Goal: Task Accomplishment & Management: Use online tool/utility

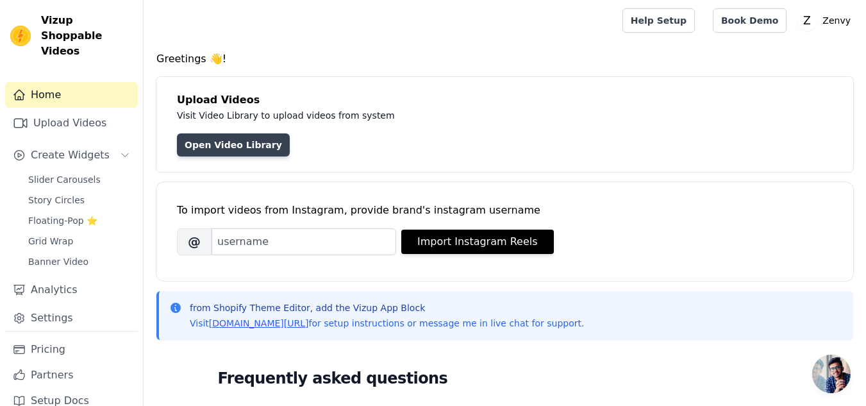
click at [220, 139] on link "Open Video Library" at bounding box center [233, 144] width 113 height 23
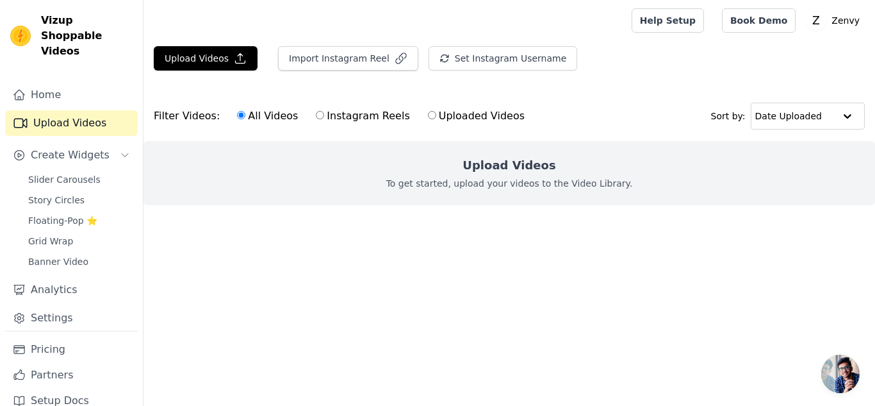
click at [428, 116] on input "Uploaded Videos" at bounding box center [432, 115] width 8 height 8
radio input "true"
click at [183, 53] on button "Upload Videos" at bounding box center [206, 58] width 104 height 24
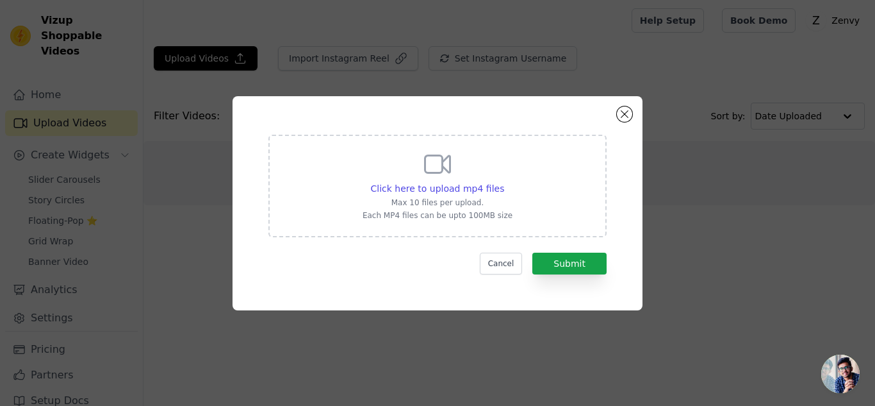
click at [415, 160] on div "Click here to upload mp4 files Max 10 files per upload. Each MP4 files can be u…" at bounding box center [438, 185] width 150 height 72
click at [504, 181] on input "Click here to upload mp4 files Max 10 files per upload. Each MP4 files can be u…" at bounding box center [504, 181] width 1 height 1
type input "C:\fakepath\Finger Gripper VS GyroBall 💢💪 #handgripper #gripstrength #gyroball …"
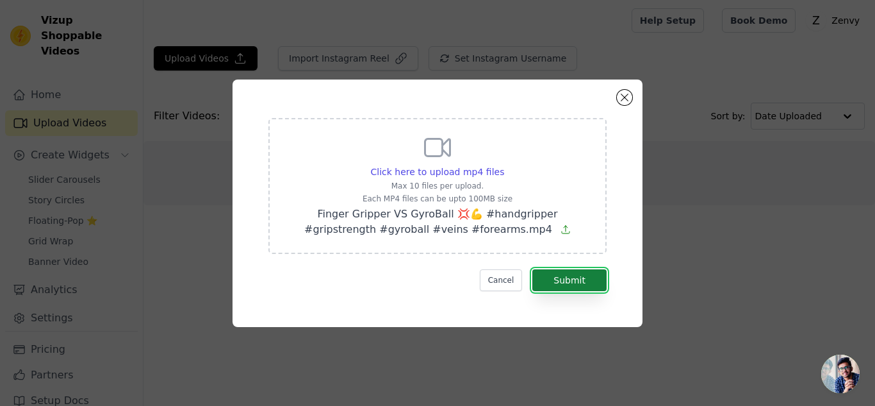
click at [566, 280] on button "Submit" at bounding box center [569, 280] width 74 height 22
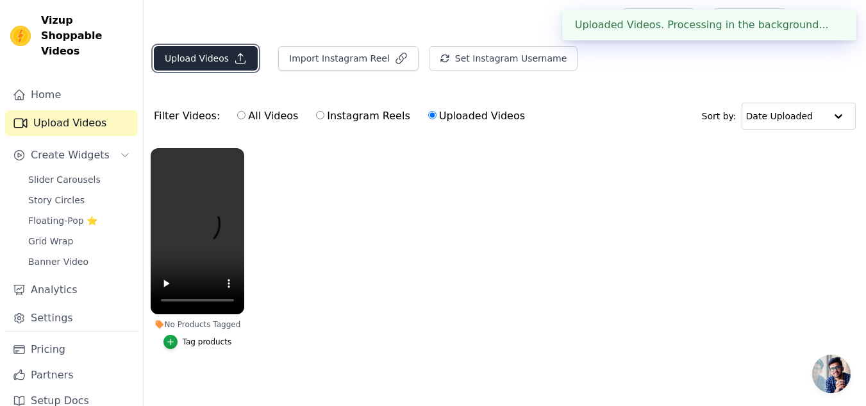
click at [198, 58] on button "Upload Videos" at bounding box center [206, 58] width 104 height 24
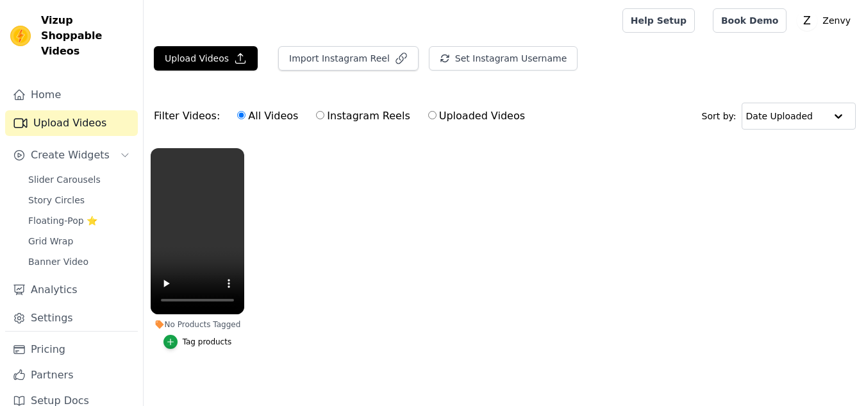
click at [204, 342] on div "Tag products" at bounding box center [207, 341] width 49 height 10
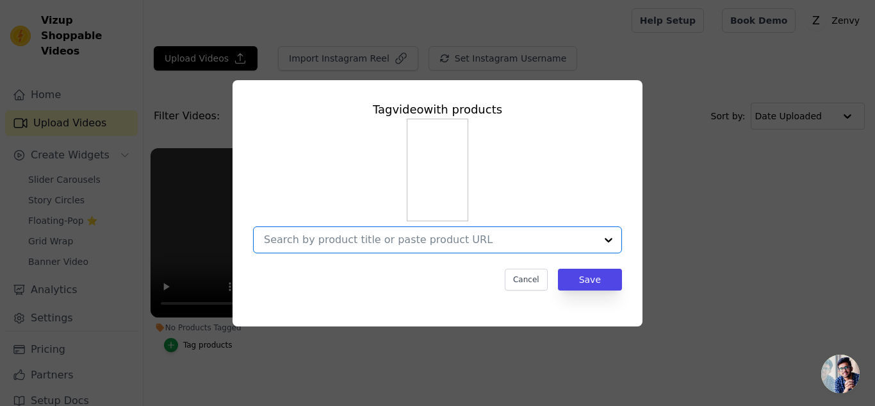
click at [367, 238] on input "No Products Tagged Tag video with products Option undefined, selected. Select i…" at bounding box center [430, 239] width 332 height 12
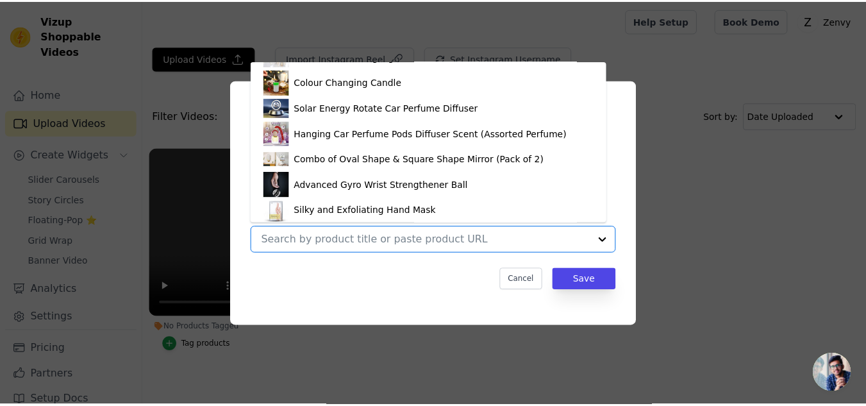
scroll to position [60, 0]
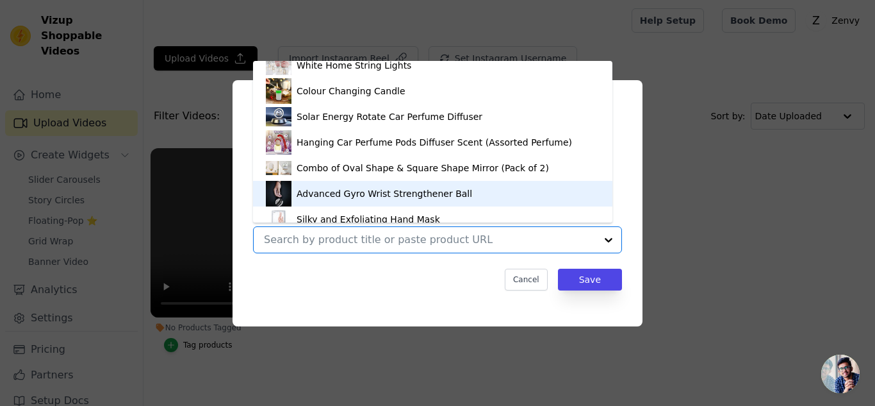
click at [347, 188] on div "Advanced Gyro Wrist Strengthener Ball" at bounding box center [385, 193] width 176 height 13
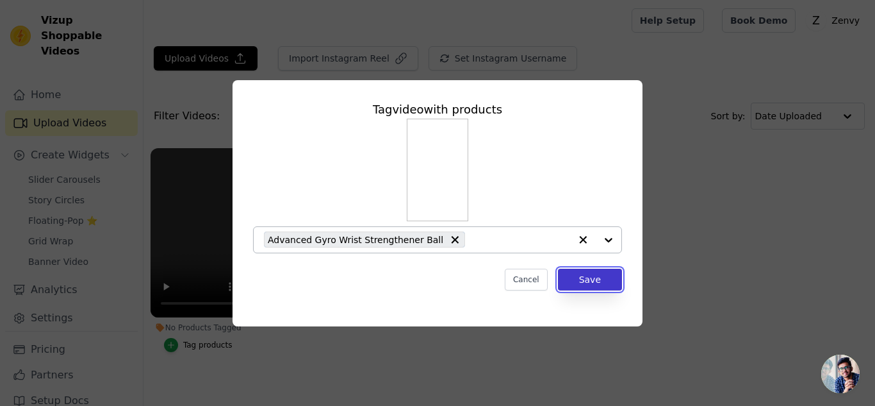
click at [600, 277] on button "Save" at bounding box center [590, 279] width 64 height 22
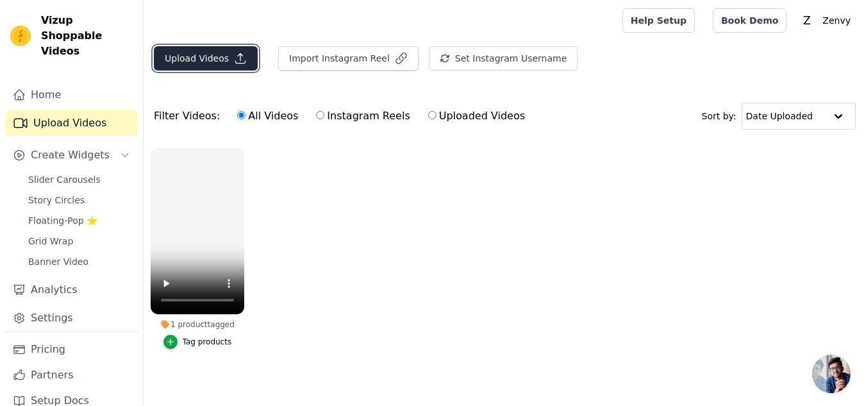
click at [202, 51] on button "Upload Videos" at bounding box center [206, 58] width 104 height 24
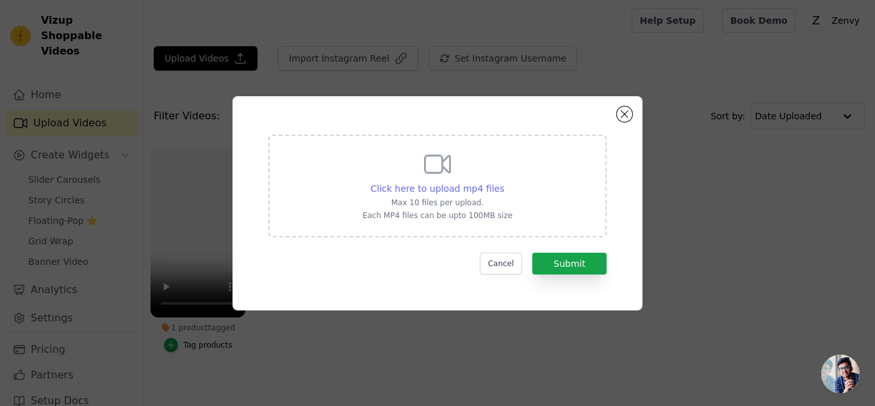
click at [431, 187] on span "Click here to upload mp4 files" at bounding box center [438, 188] width 134 height 10
click at [504, 182] on input "Click here to upload mp4 files Max 10 files per upload. Each MP4 files can be u…" at bounding box center [504, 181] width 1 height 1
type input "C:\fakepath\b649151897a84a622d039e3604845b6e.mp4"
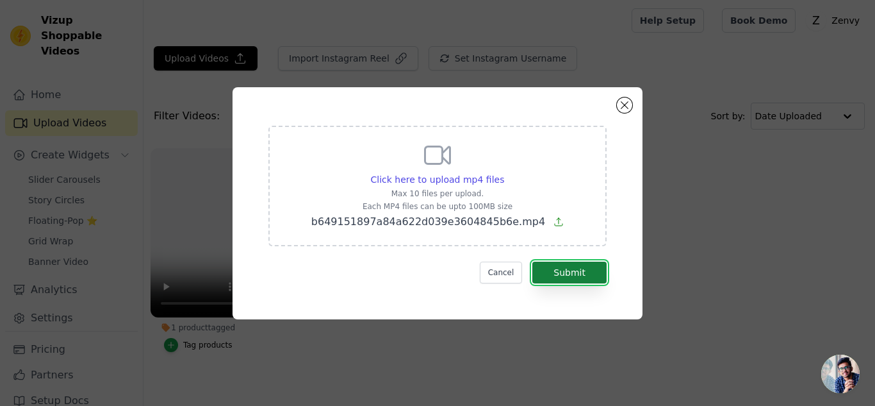
click at [557, 268] on button "Submit" at bounding box center [569, 272] width 74 height 22
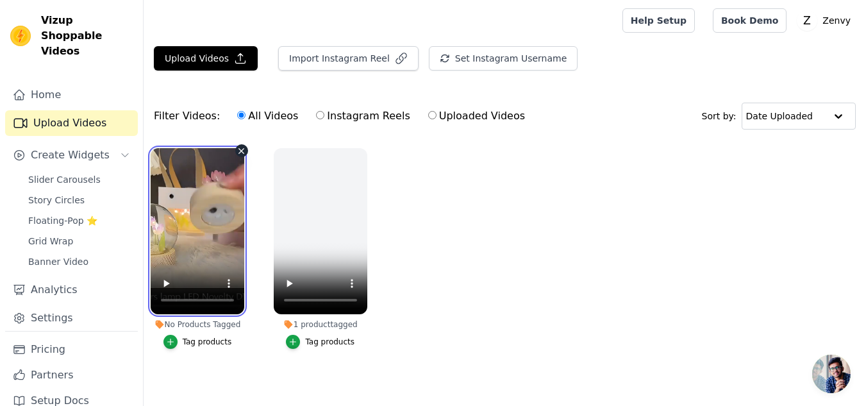
click at [204, 255] on video at bounding box center [198, 231] width 94 height 166
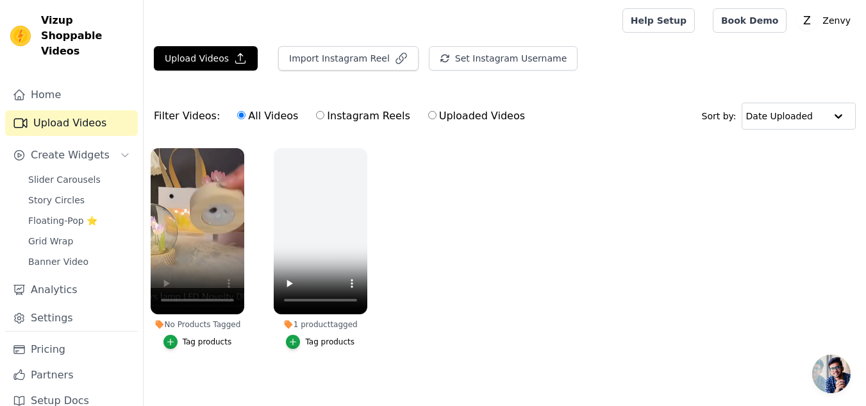
click at [190, 343] on div "Tag products" at bounding box center [207, 341] width 49 height 10
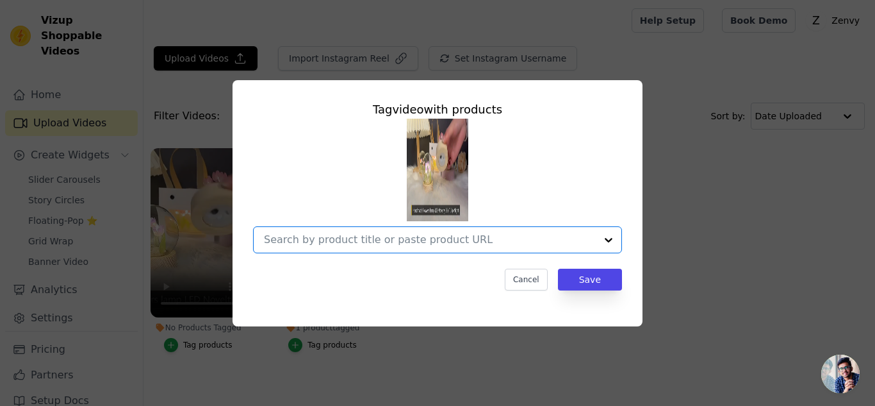
click at [345, 237] on input "No Products Tagged Tag video with products Option undefined, selected. Select i…" at bounding box center [430, 239] width 332 height 12
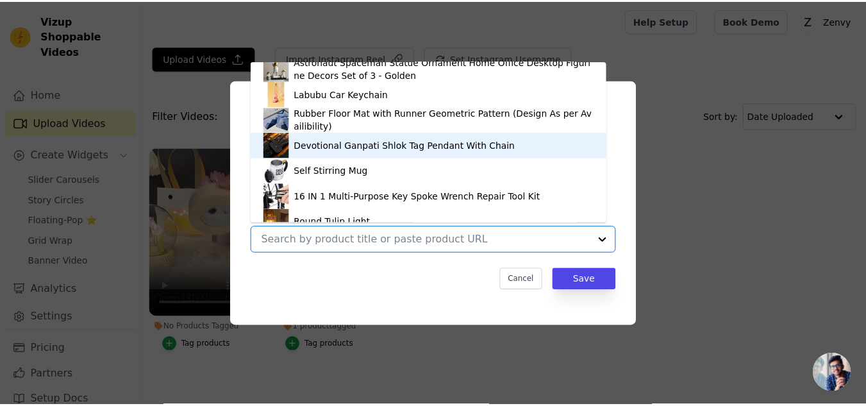
scroll to position [607, 0]
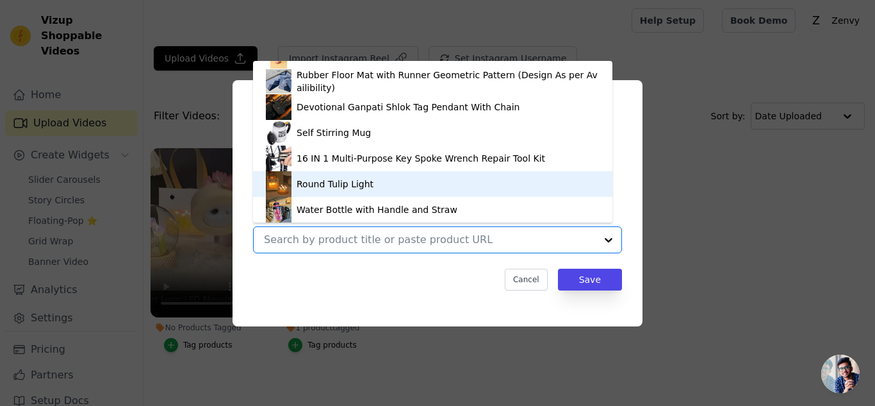
click at [288, 186] on img at bounding box center [279, 184] width 26 height 26
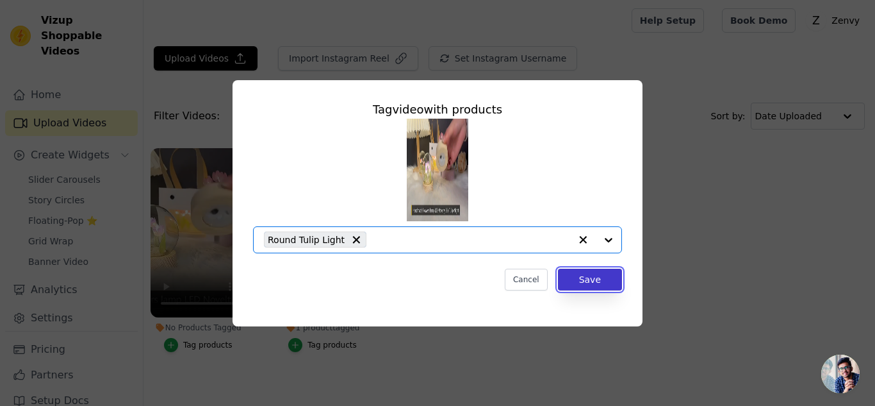
click at [591, 279] on button "Save" at bounding box center [590, 279] width 64 height 22
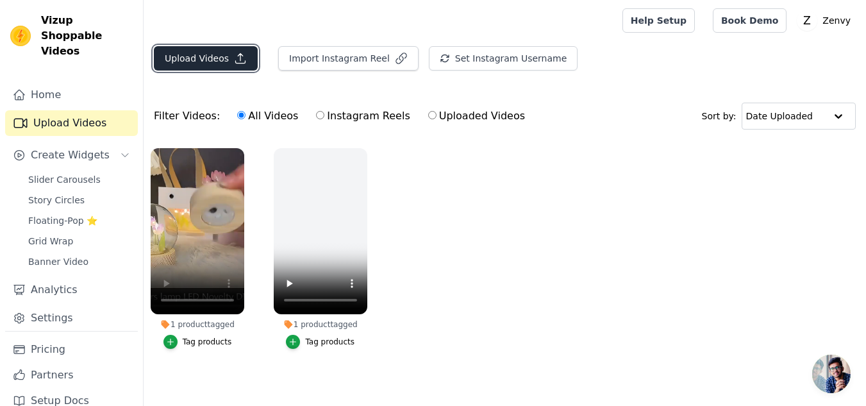
click at [208, 52] on button "Upload Videos" at bounding box center [206, 58] width 104 height 24
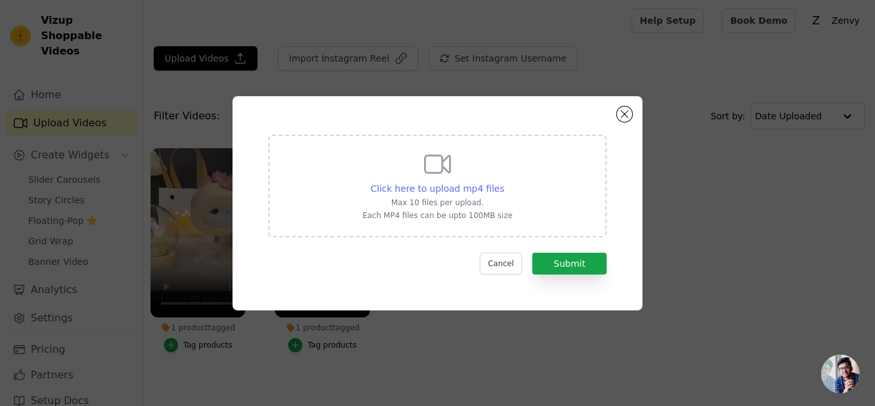
click at [421, 185] on span "Click here to upload mp4 files" at bounding box center [438, 188] width 134 height 10
click at [504, 182] on input "Click here to upload mp4 files Max 10 files per upload. Each MP4 files can be u…" at bounding box center [504, 181] width 1 height 1
type input "C:\fakepath\79b23bbd50cd38a2960c75ccb1dded78.mp4"
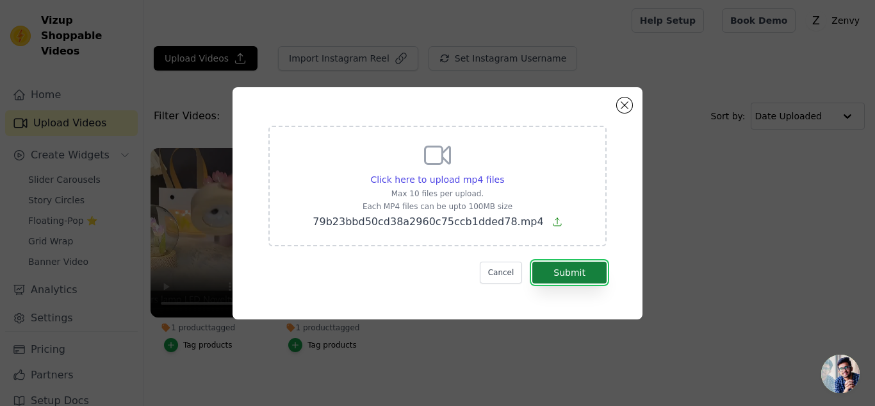
click at [558, 277] on button "Submit" at bounding box center [569, 272] width 74 height 22
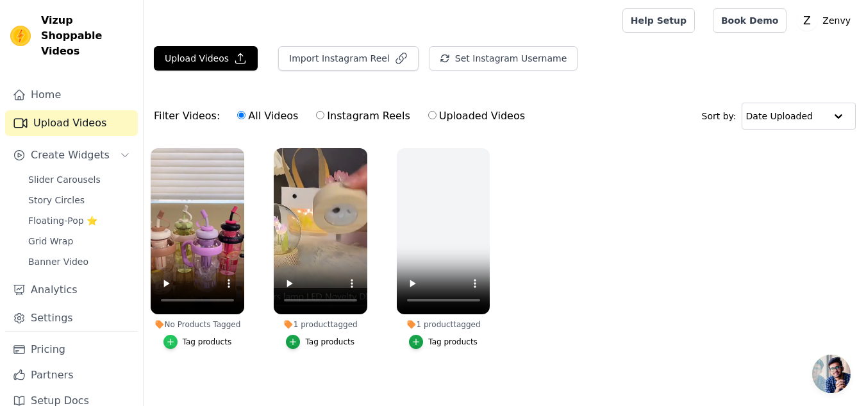
click at [171, 344] on icon "button" at bounding box center [170, 341] width 9 height 9
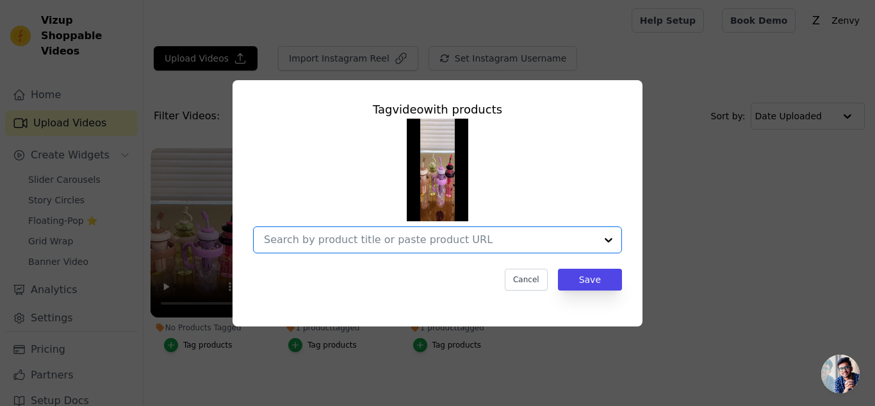
click at [443, 241] on input "No Products Tagged Tag video with products Option undefined, selected. Select i…" at bounding box center [430, 239] width 332 height 12
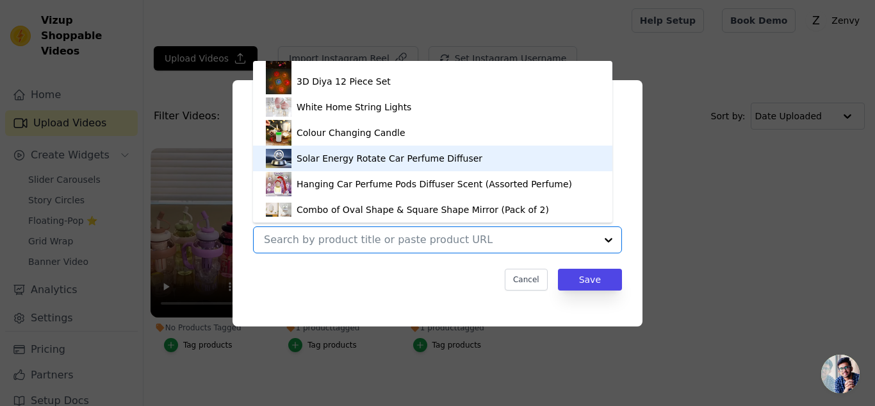
scroll to position [607, 0]
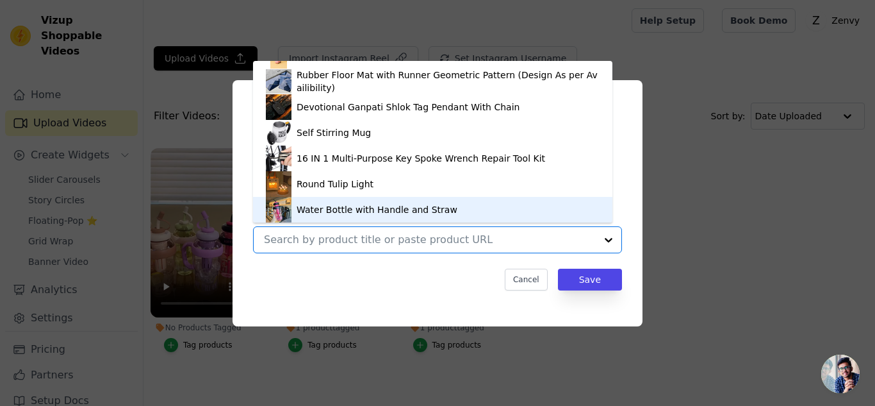
click at [328, 215] on div "Water Bottle with Handle and Straw" at bounding box center [377, 209] width 161 height 13
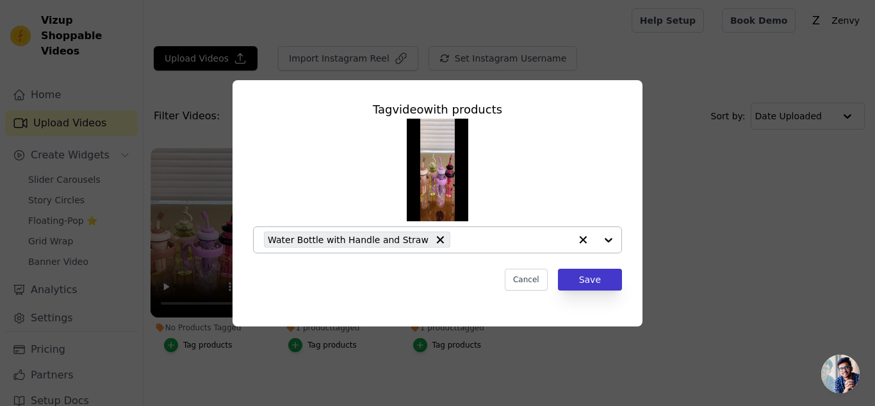
drag, startPoint x: 611, startPoint y: 291, endPoint x: 599, endPoint y: 285, distance: 13.2
click at [599, 285] on div "Tag video with products Water Bottle with Handle and Straw Cancel Save" at bounding box center [438, 195] width 390 height 210
click at [599, 285] on button "Save" at bounding box center [590, 279] width 64 height 22
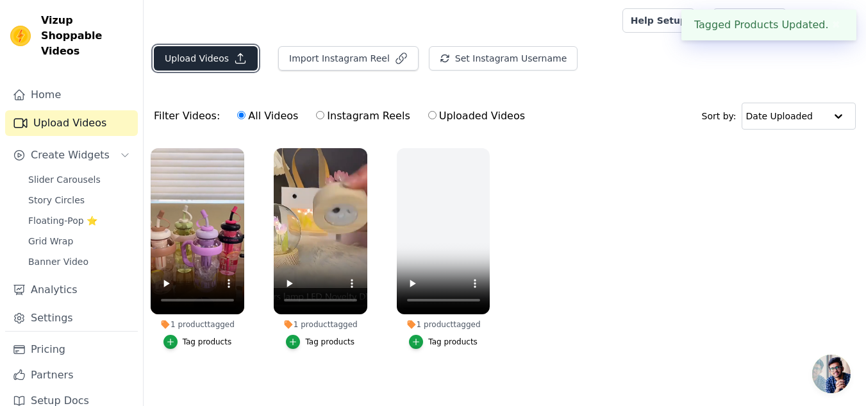
click at [201, 60] on button "Upload Videos" at bounding box center [206, 58] width 104 height 24
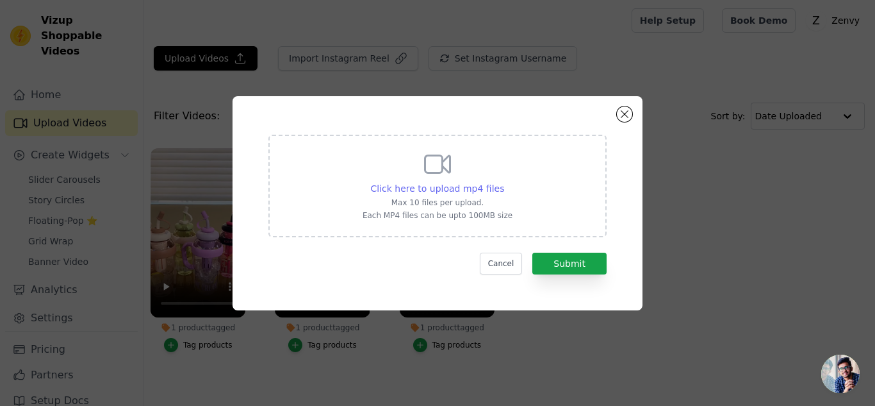
click at [428, 188] on span "Click here to upload mp4 files" at bounding box center [438, 188] width 134 height 10
click at [504, 182] on input "Click here to upload mp4 files Max 10 files per upload. Each MP4 files can be u…" at bounding box center [504, 181] width 1 height 1
type input "C:\fakepath\5f82baacbe731ea2e3aaddb7acdecd4d.mp4"
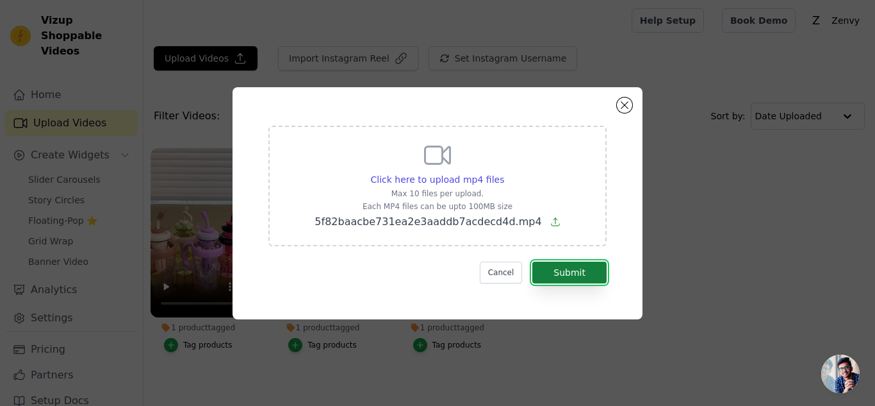
click at [566, 263] on button "Submit" at bounding box center [569, 272] width 74 height 22
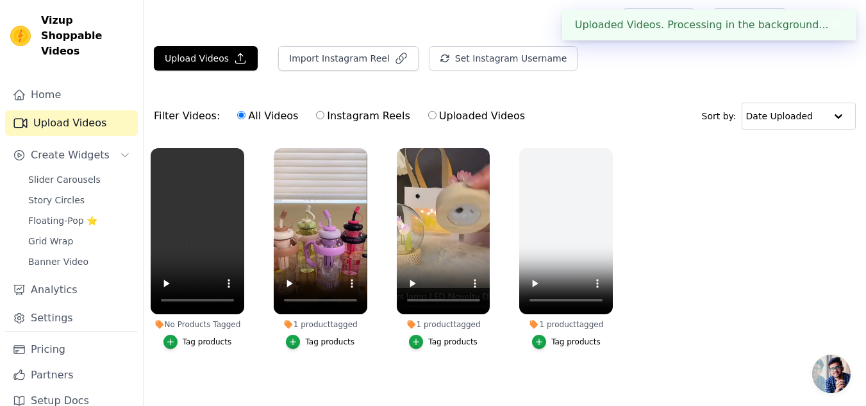
click at [202, 338] on div "Tag products" at bounding box center [207, 341] width 49 height 10
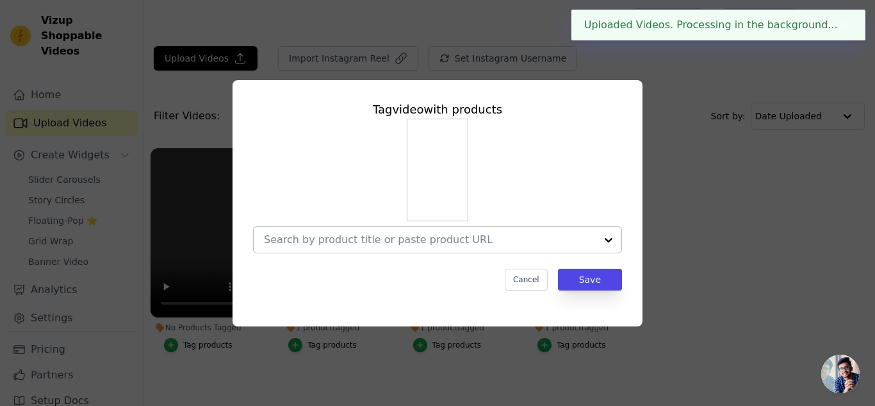
click at [431, 234] on input "No Products Tagged Tag video with products Cancel Save Tag products" at bounding box center [430, 239] width 332 height 12
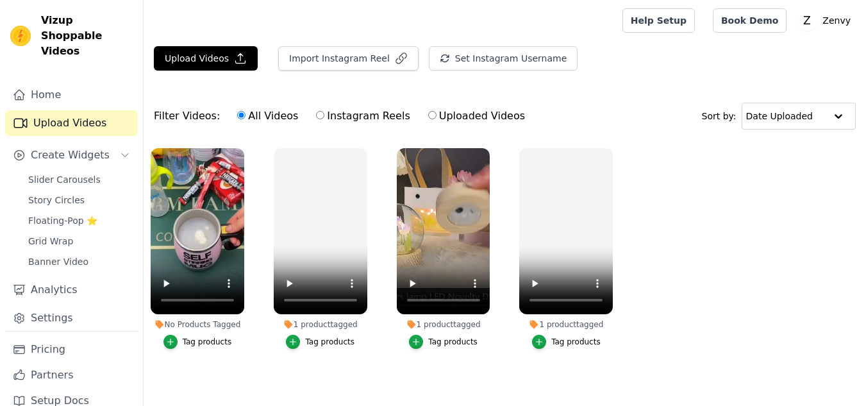
click at [208, 343] on div "Tag products" at bounding box center [207, 341] width 49 height 10
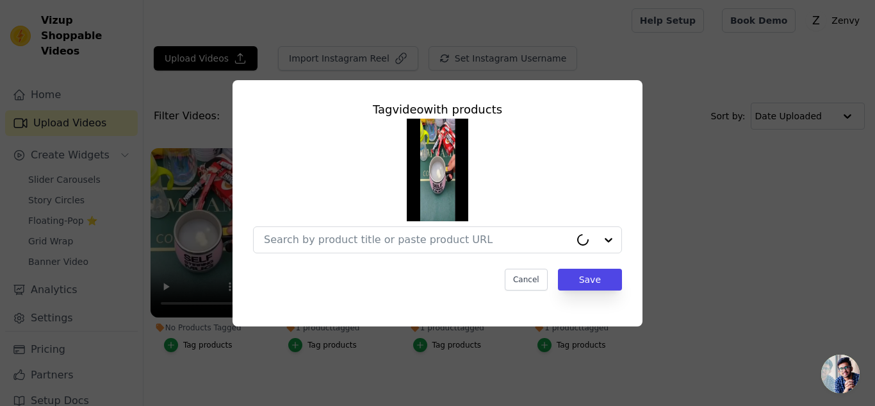
click at [351, 211] on div at bounding box center [437, 186] width 369 height 135
click at [356, 232] on div at bounding box center [430, 240] width 332 height 26
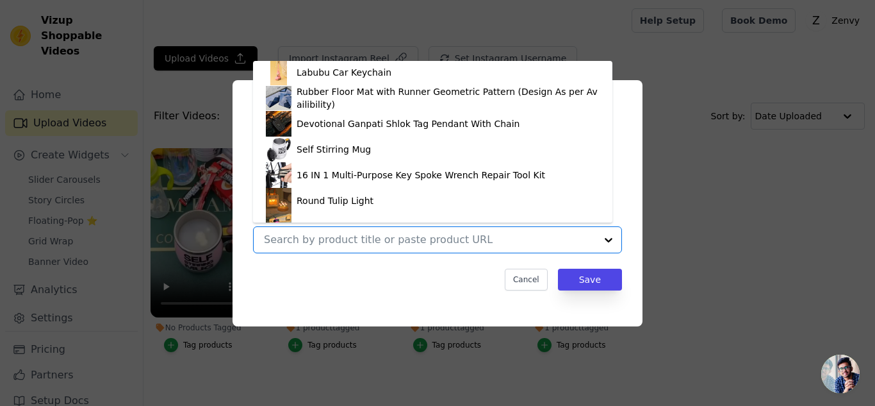
scroll to position [607, 0]
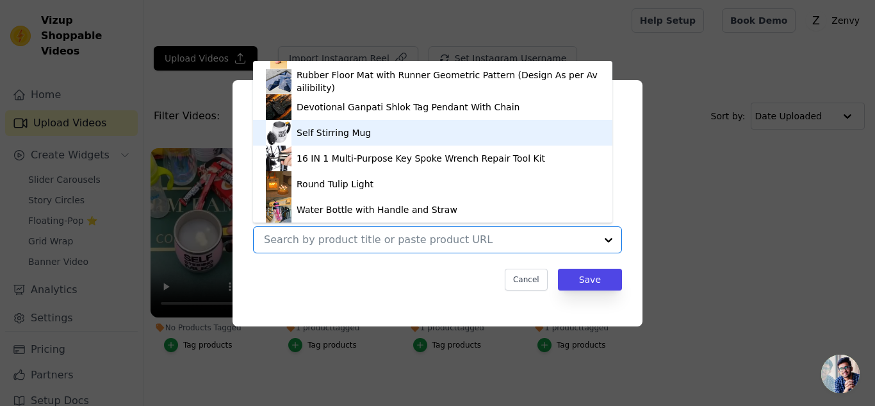
click at [311, 136] on div "Self Stirring Mug" at bounding box center [334, 132] width 74 height 13
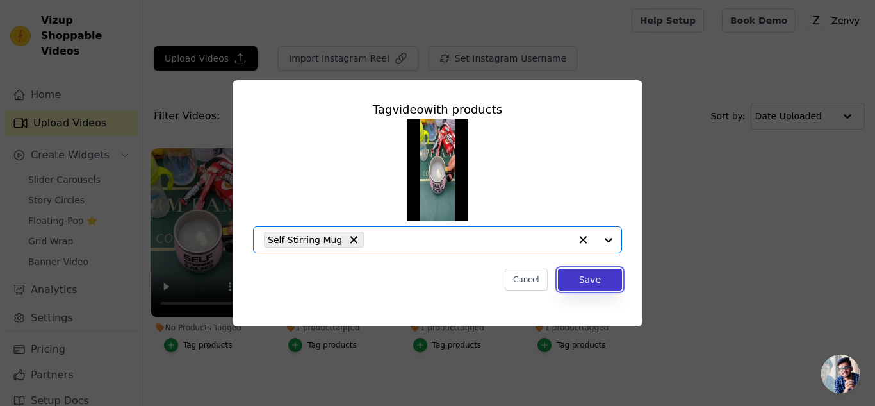
click at [566, 282] on button "Save" at bounding box center [590, 279] width 64 height 22
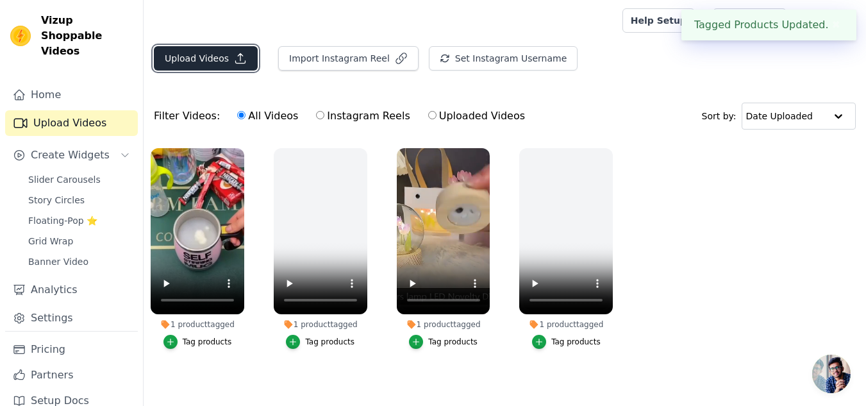
click at [235, 67] on button "Upload Videos" at bounding box center [206, 58] width 104 height 24
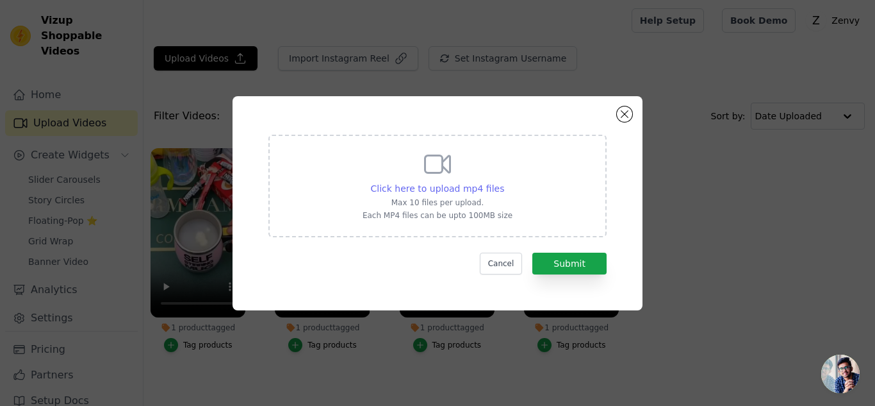
click at [420, 185] on span "Click here to upload mp4 files" at bounding box center [438, 188] width 134 height 10
click at [504, 182] on input "Click here to upload mp4 files Max 10 files per upload. Each MP4 files can be u…" at bounding box center [504, 181] width 1 height 1
type input "C:\fakepath\332a5f4a49ea43ce92f496afc4b68979.mp4"
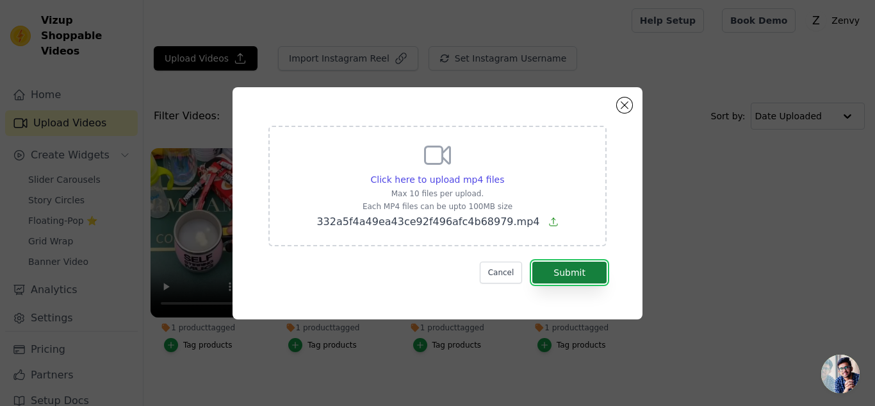
click at [544, 268] on button "Submit" at bounding box center [569, 272] width 74 height 22
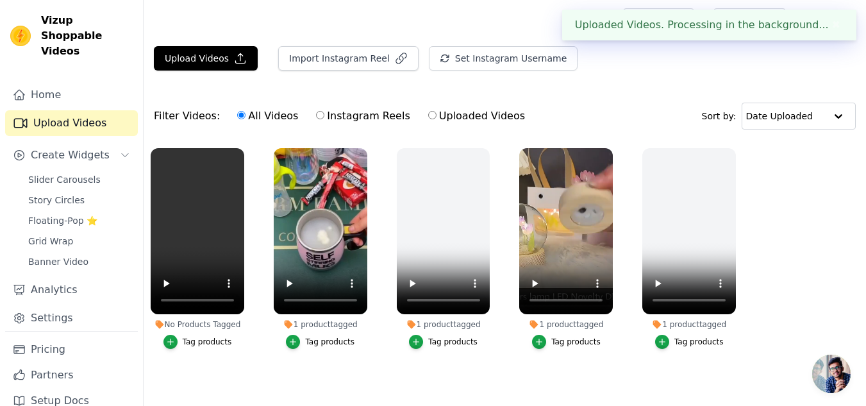
click at [194, 342] on div "Tag products" at bounding box center [207, 341] width 49 height 10
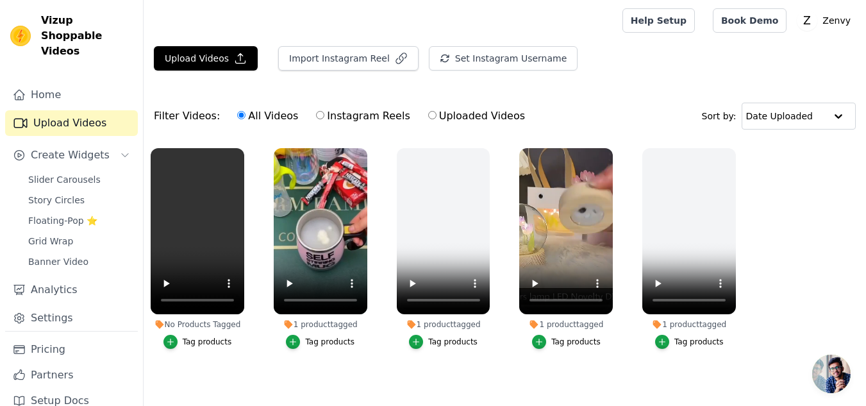
click at [201, 342] on div "Tag products" at bounding box center [207, 341] width 49 height 10
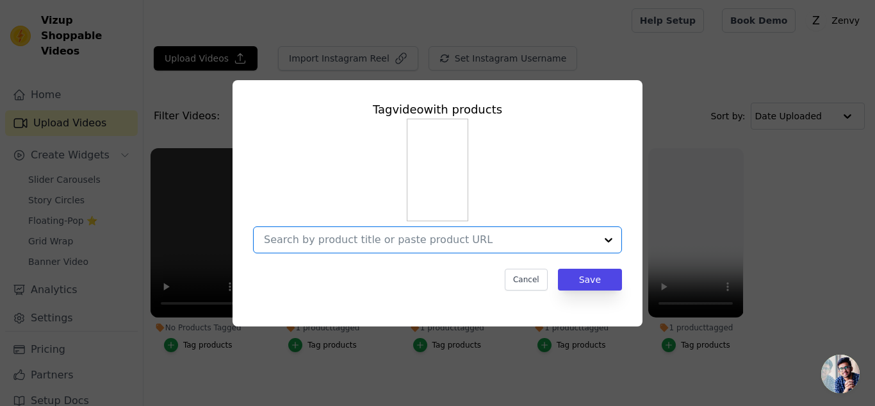
click at [397, 242] on input "No Products Tagged Tag video with products Option undefined, selected. Select i…" at bounding box center [430, 239] width 332 height 12
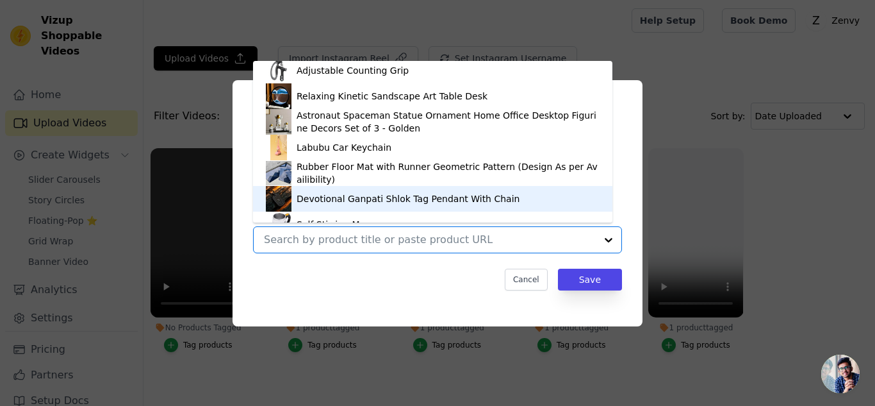
scroll to position [504, 0]
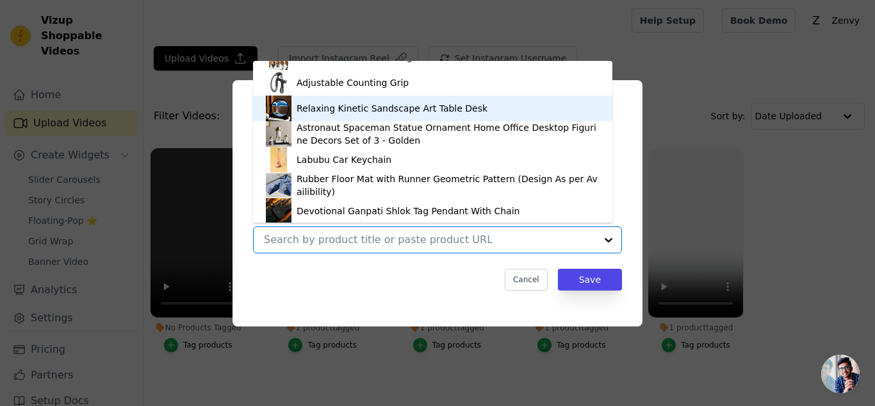
click at [285, 103] on img at bounding box center [279, 108] width 26 height 26
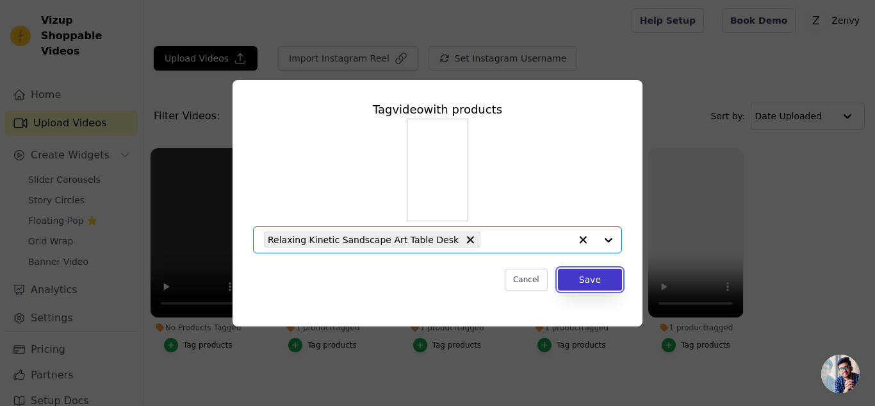
click at [599, 277] on button "Save" at bounding box center [590, 279] width 64 height 22
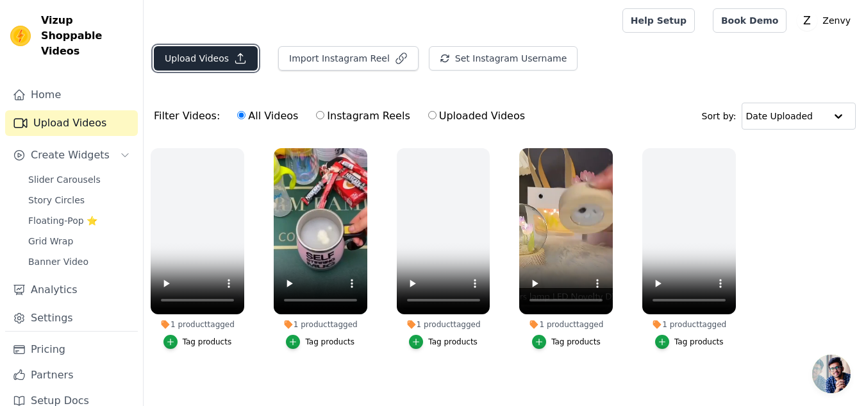
click at [197, 54] on button "Upload Videos" at bounding box center [206, 58] width 104 height 24
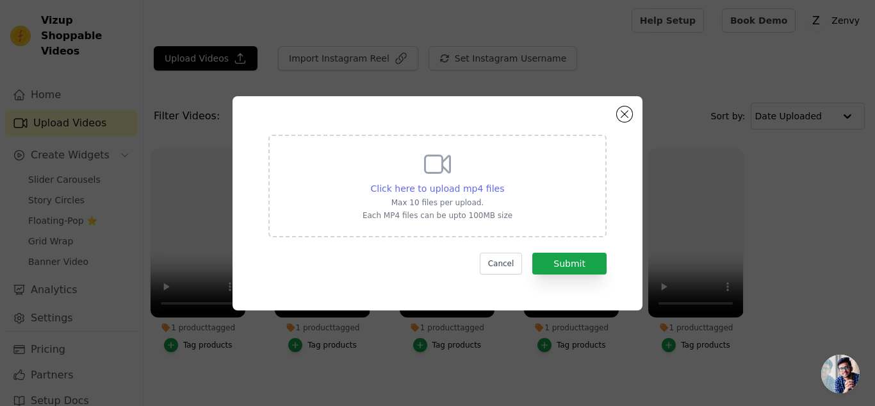
click at [431, 188] on span "Click here to upload mp4 files" at bounding box center [438, 188] width 134 height 10
click at [504, 182] on input "Click here to upload mp4 files Max 10 files per upload. Each MP4 files can be u…" at bounding box center [504, 181] width 1 height 1
type input "C:\fakepath\30024402fa41f058033f16389b0eeabc.mp4"
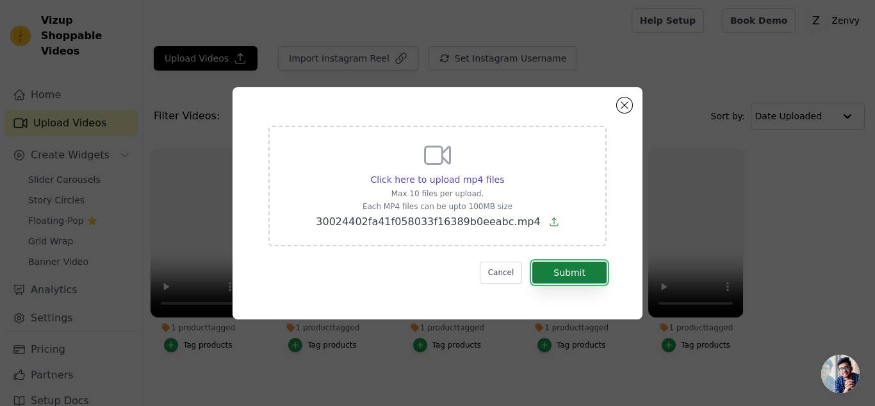
click at [562, 278] on button "Submit" at bounding box center [569, 272] width 74 height 22
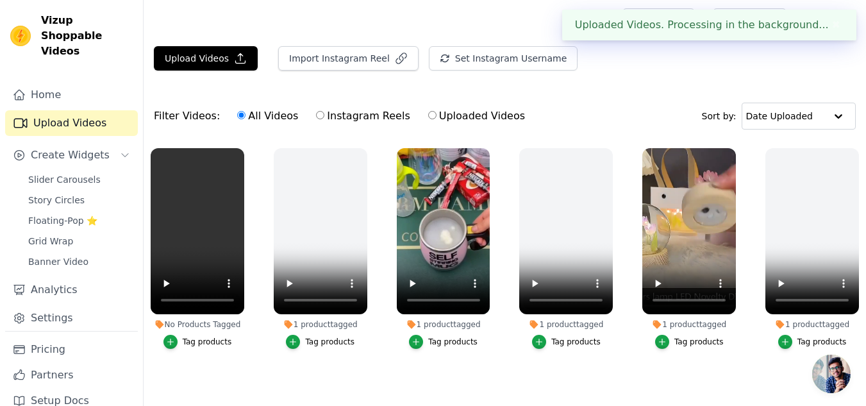
click at [187, 336] on button "Tag products" at bounding box center [197, 341] width 69 height 14
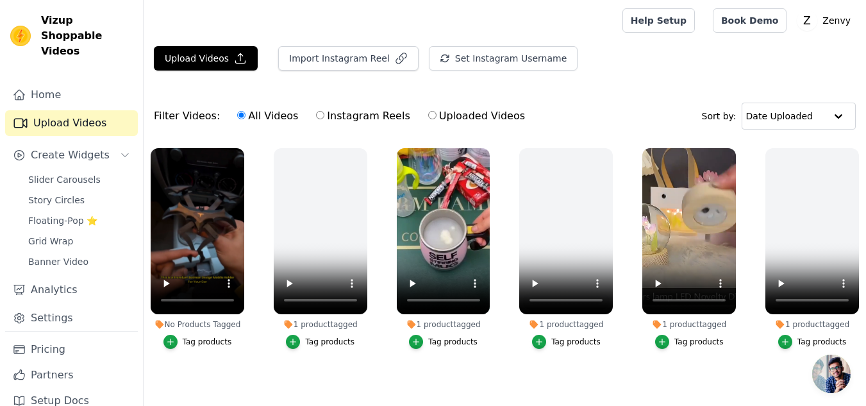
click at [201, 339] on div "Tag products" at bounding box center [207, 341] width 49 height 10
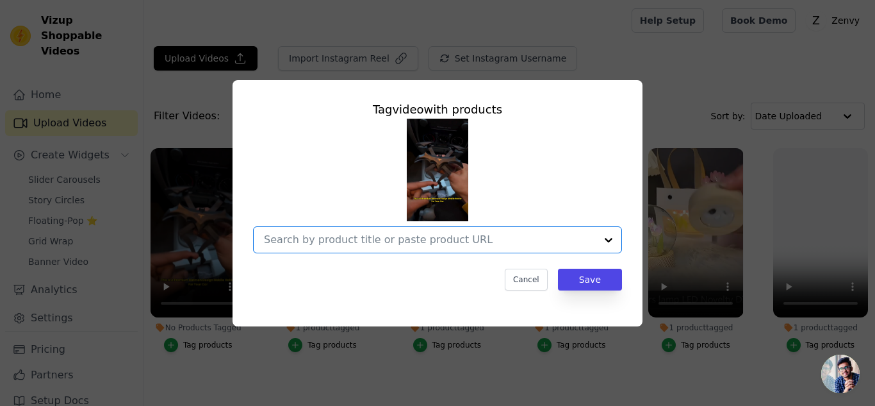
click at [369, 238] on input "No Products Tagged Tag video with products Option undefined, selected. Select i…" at bounding box center [430, 239] width 332 height 12
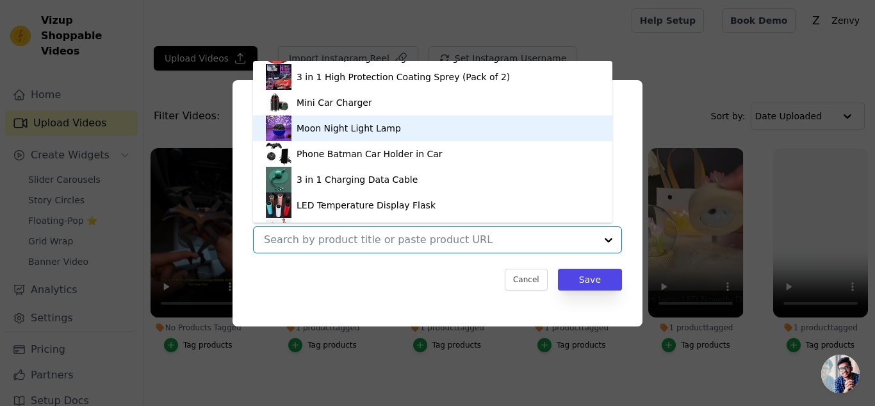
scroll to position [304, 0]
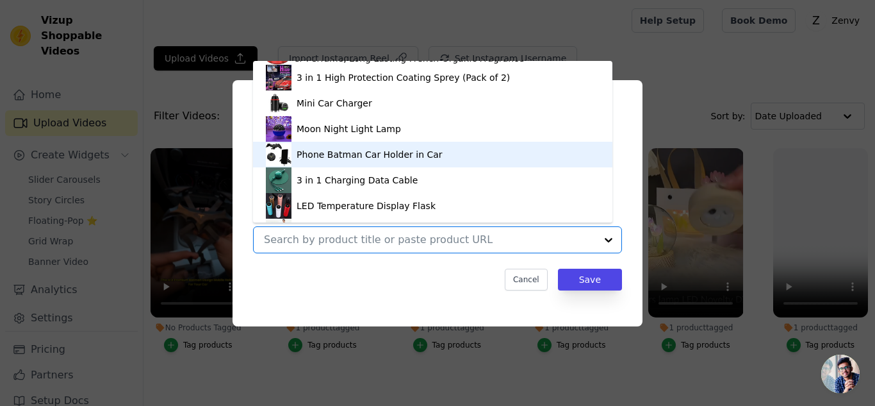
click at [322, 154] on div "Phone Batman Car Holder in Car" at bounding box center [370, 154] width 146 height 13
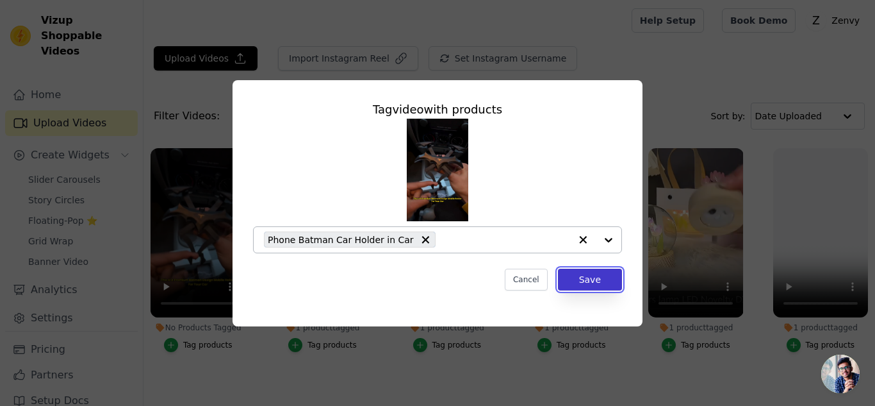
click at [593, 282] on button "Save" at bounding box center [590, 279] width 64 height 22
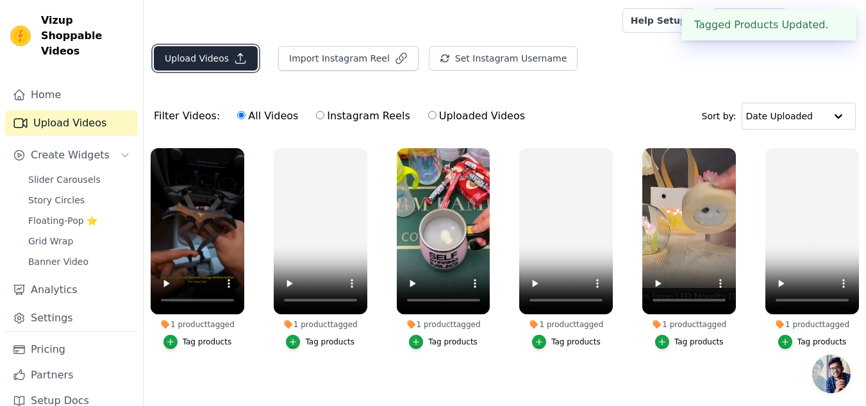
click at [179, 51] on button "Upload Videos" at bounding box center [206, 58] width 104 height 24
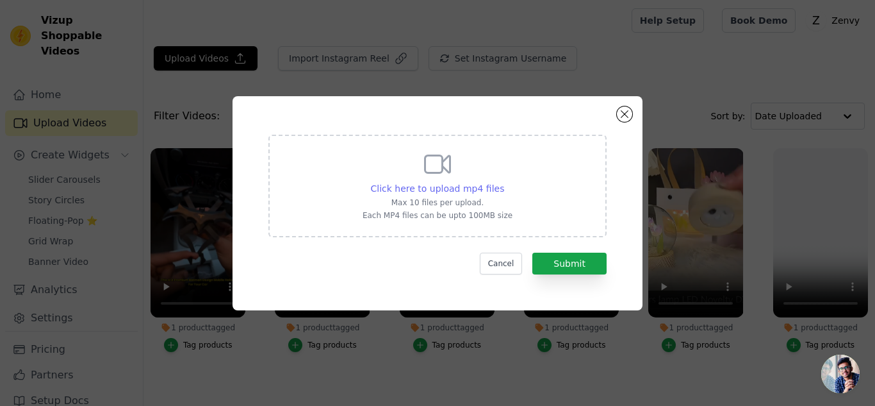
click at [422, 185] on span "Click here to upload mp4 files" at bounding box center [438, 188] width 134 height 10
click at [504, 182] on input "Click here to upload mp4 files Max 10 files per upload. Each MP4 files can be u…" at bounding box center [504, 181] width 1 height 1
type input "C:\fakepath\e2108e29184b44b779f9ccb20cdd0694.mp4"
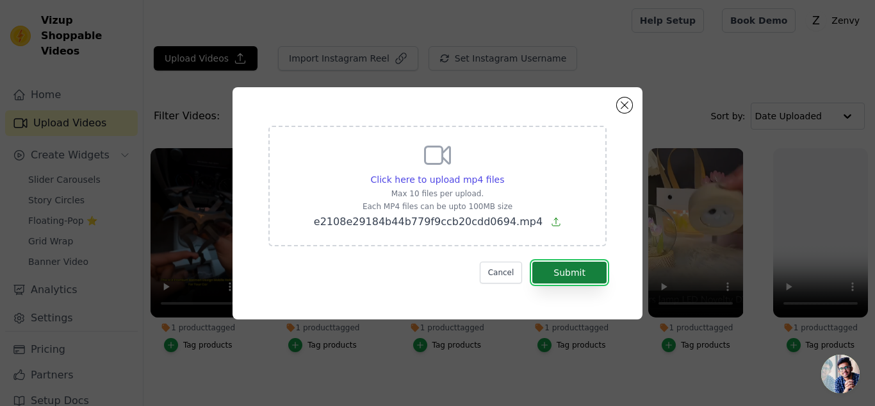
click at [563, 265] on button "Submit" at bounding box center [569, 272] width 74 height 22
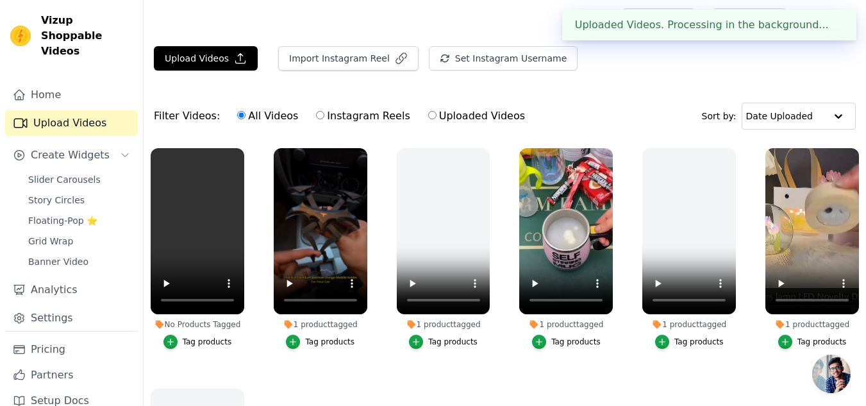
click at [205, 338] on div "Tag products" at bounding box center [207, 341] width 49 height 10
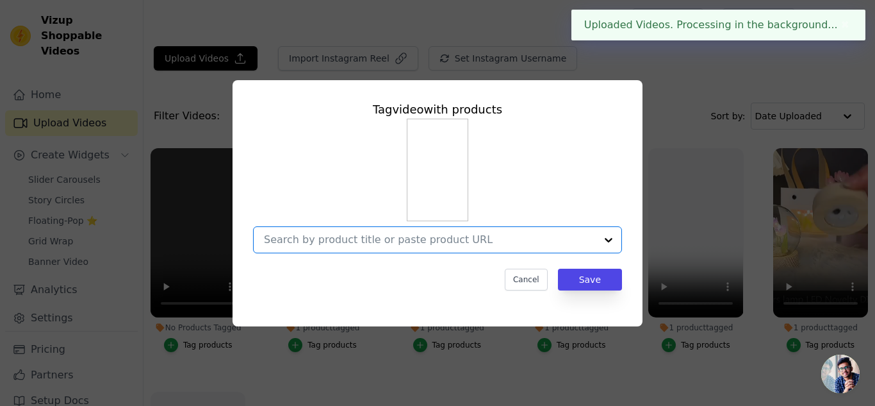
click at [441, 238] on input "No Products Tagged Tag video with products Option undefined, selected. Select i…" at bounding box center [430, 239] width 332 height 12
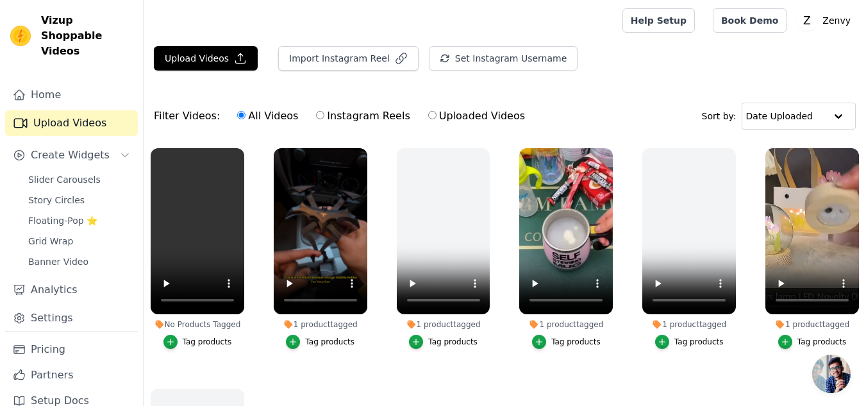
click at [194, 341] on div "Tag products" at bounding box center [207, 341] width 49 height 10
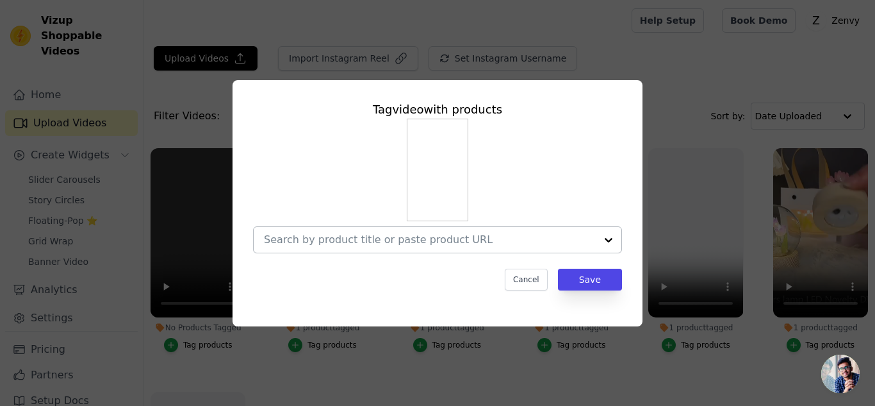
click at [351, 249] on div at bounding box center [430, 240] width 332 height 26
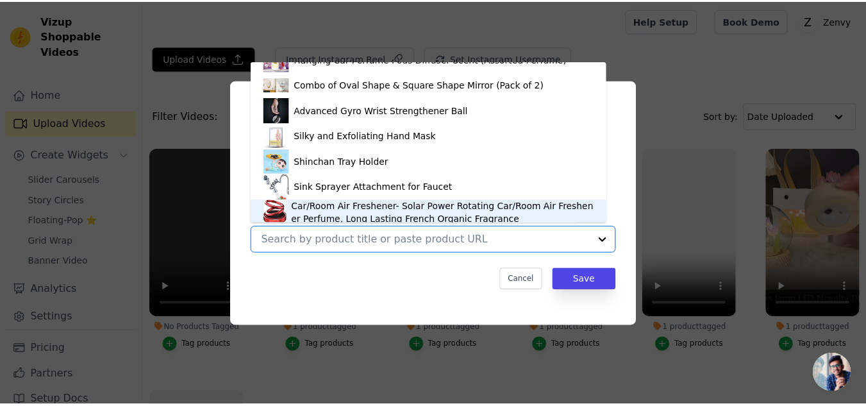
scroll to position [142, 0]
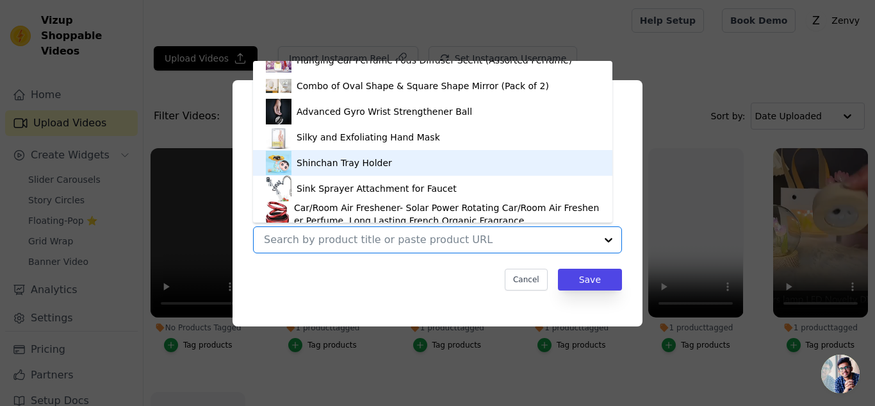
click at [317, 159] on div "Shinchan Tray Holder" at bounding box center [344, 162] width 95 height 13
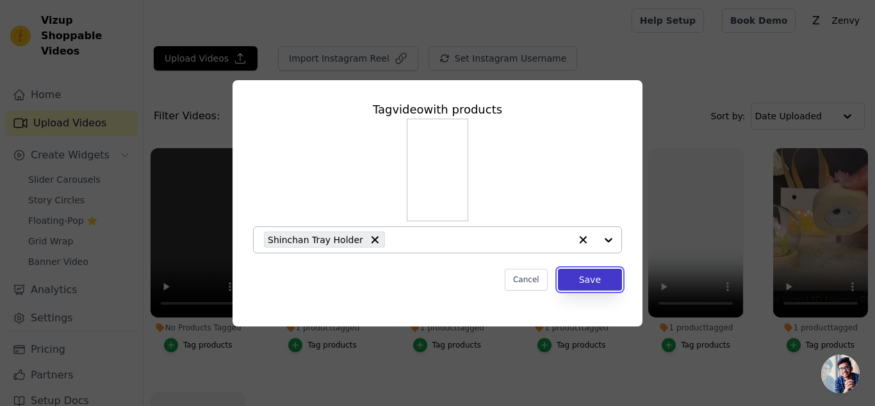
click at [591, 277] on button "Save" at bounding box center [590, 279] width 64 height 22
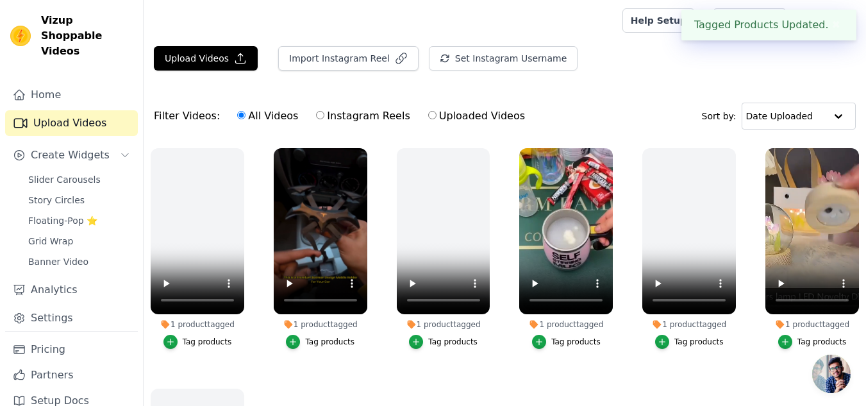
click at [653, 70] on div "Upload Videos Import Instagram Reel Set Instagram Username Import Latest IG Ree…" at bounding box center [505, 63] width 722 height 35
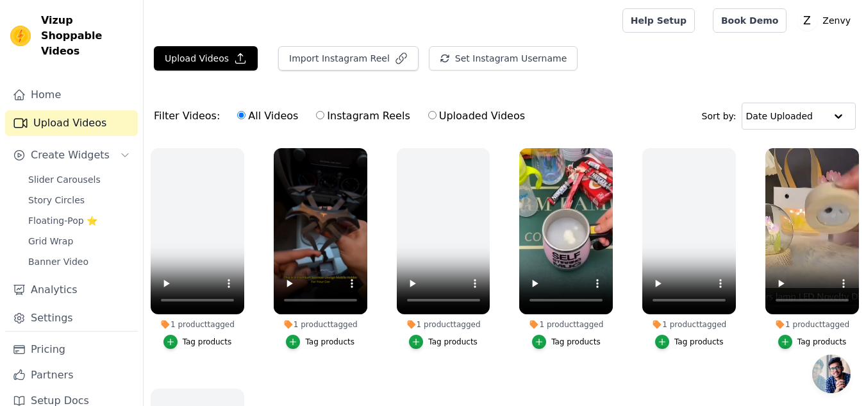
scroll to position [131, 0]
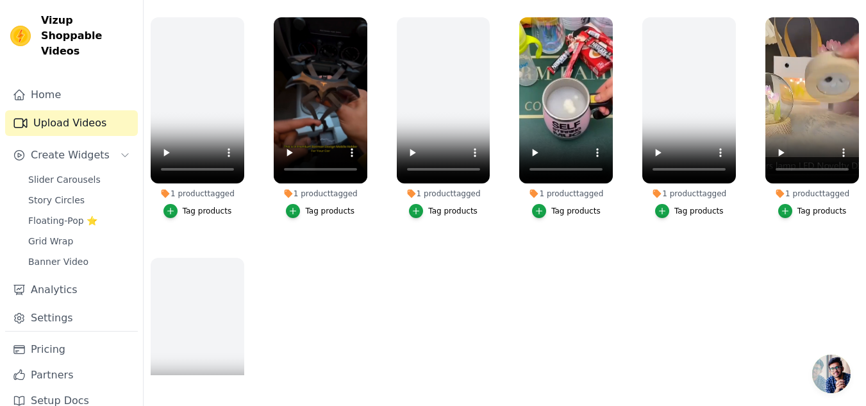
click at [820, 379] on span "Open chat" at bounding box center [831, 373] width 38 height 38
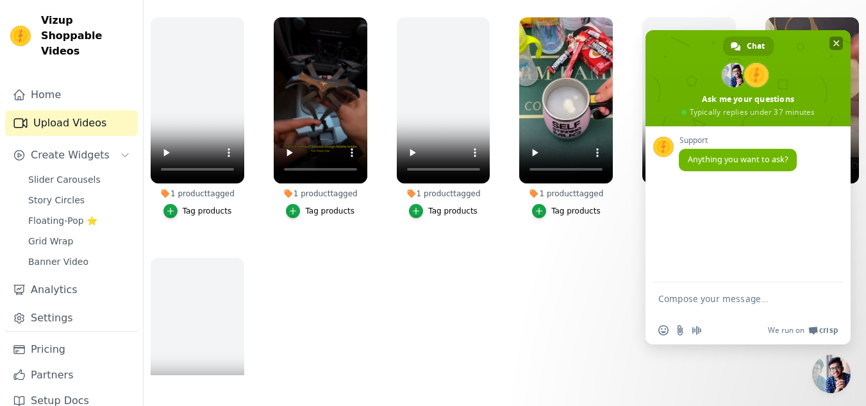
click at [834, 35] on span at bounding box center [747, 78] width 205 height 96
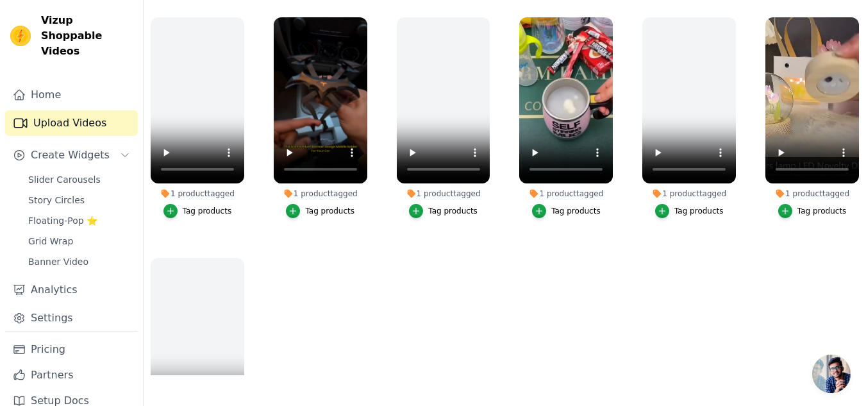
scroll to position [0, 0]
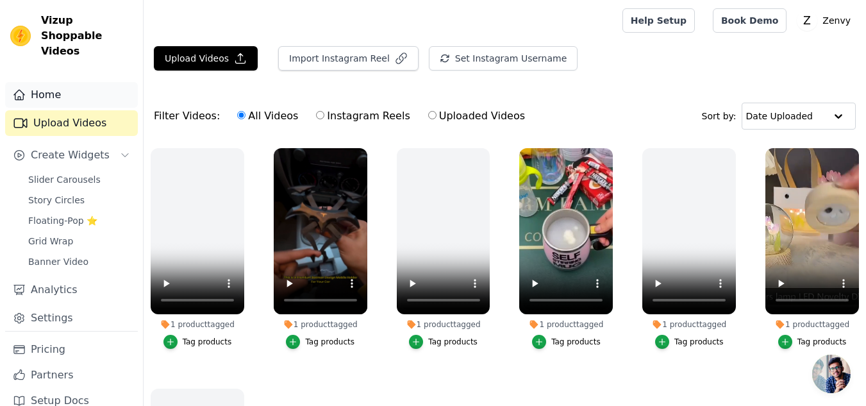
click at [41, 82] on link "Home" at bounding box center [71, 95] width 133 height 26
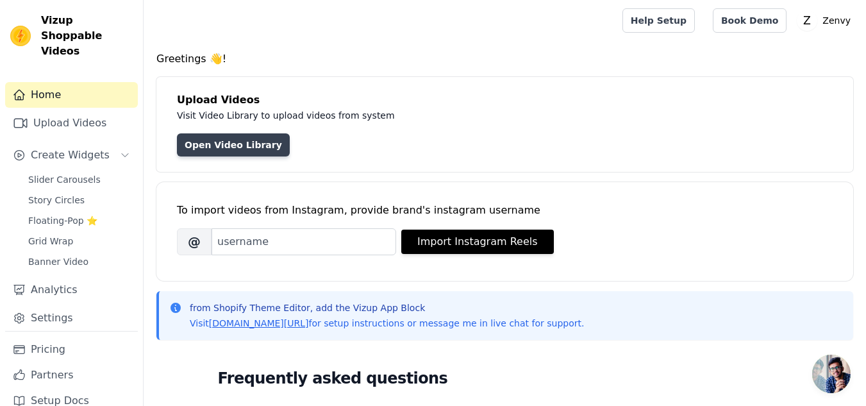
click at [235, 137] on link "Open Video Library" at bounding box center [233, 144] width 113 height 23
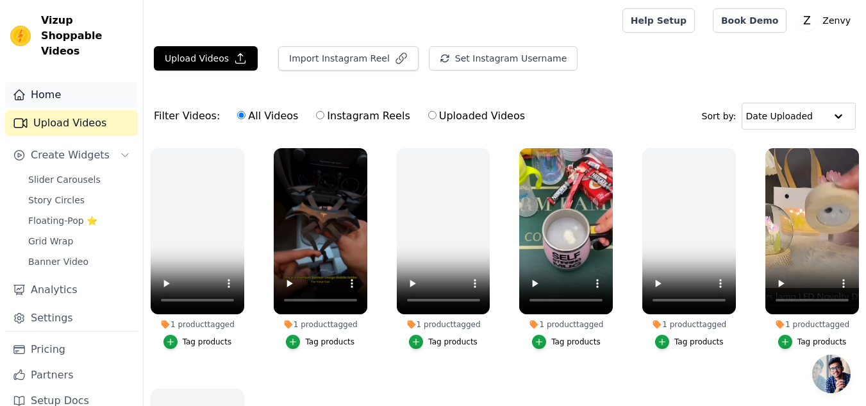
click at [44, 82] on link "Home" at bounding box center [71, 95] width 133 height 26
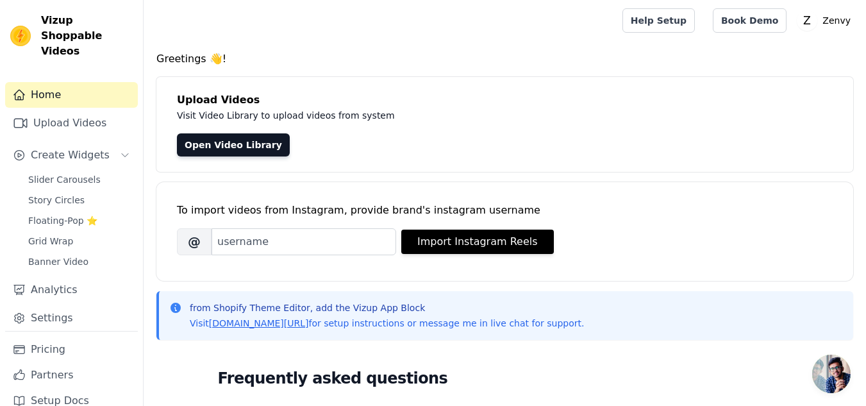
click at [81, 89] on link "Home" at bounding box center [71, 95] width 133 height 26
click at [60, 336] on link "Pricing" at bounding box center [71, 349] width 133 height 26
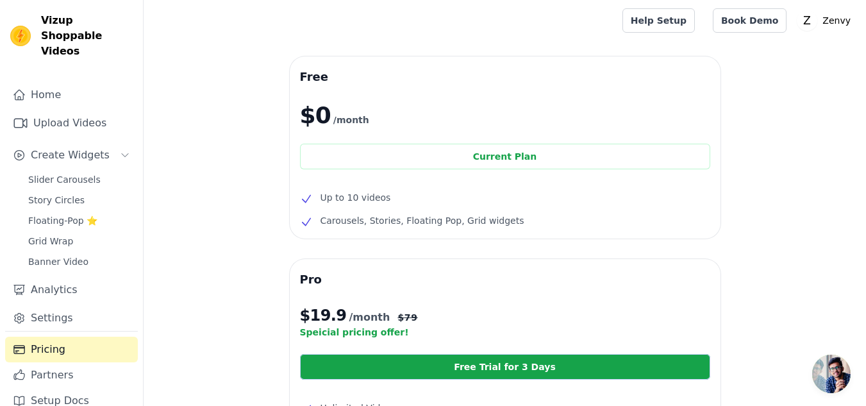
click at [53, 29] on span "Vizup Shoppable Videos" at bounding box center [87, 36] width 92 height 46
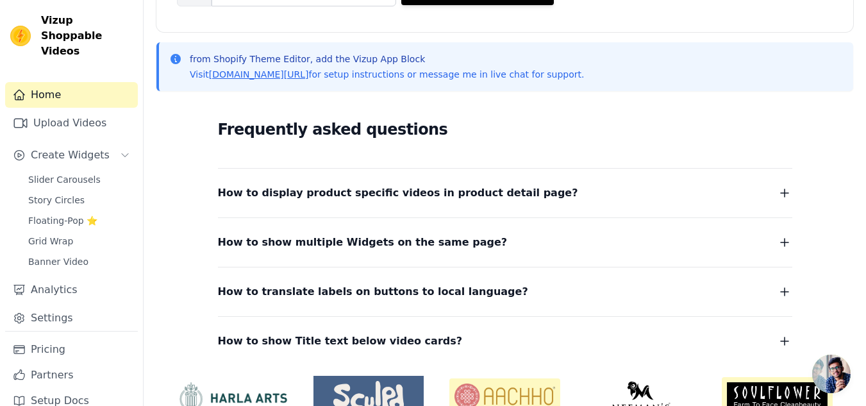
scroll to position [313, 0]
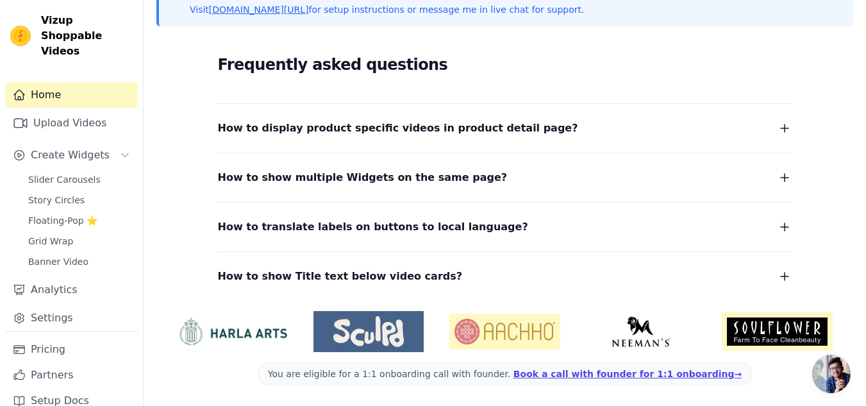
click at [418, 133] on span "How to display product specific videos in product detail page?" at bounding box center [398, 128] width 360 height 18
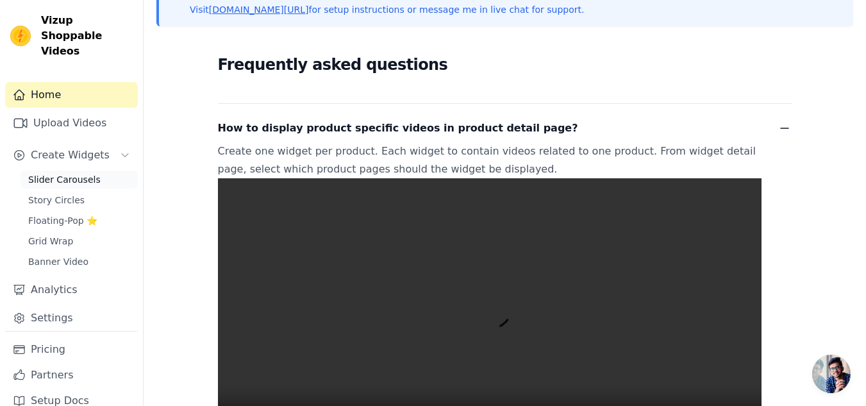
click at [70, 173] on span "Slider Carousels" at bounding box center [64, 179] width 72 height 13
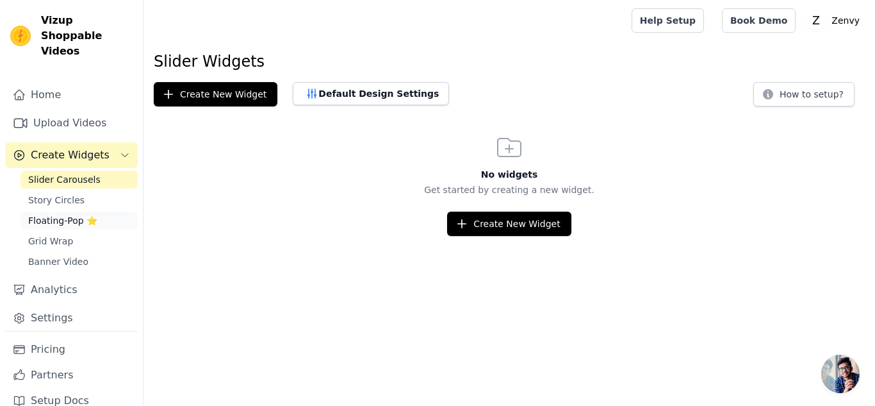
click at [59, 214] on span "Floating-Pop ⭐" at bounding box center [62, 220] width 69 height 13
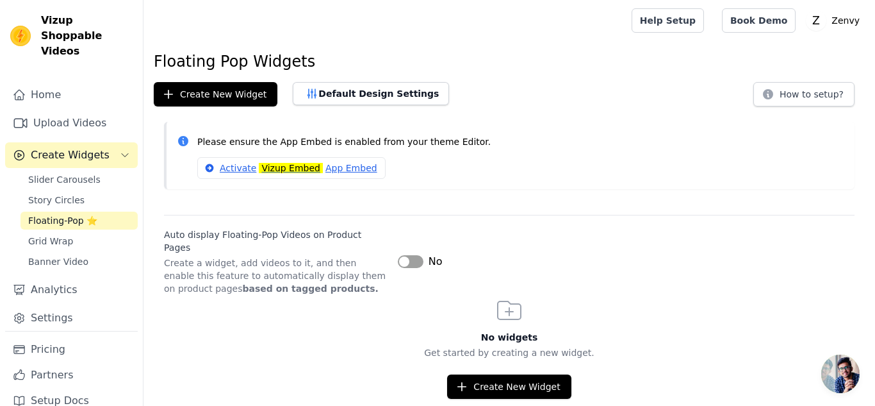
click at [411, 255] on button "Label" at bounding box center [411, 261] width 26 height 13
click at [276, 173] on mark "Vizup Embed" at bounding box center [291, 168] width 64 height 10
click at [352, 167] on link "Activate Vizup Embed App Embed" at bounding box center [291, 168] width 188 height 22
click at [506, 301] on icon at bounding box center [509, 310] width 23 height 18
click at [78, 173] on span "Slider Carousels" at bounding box center [64, 179] width 72 height 13
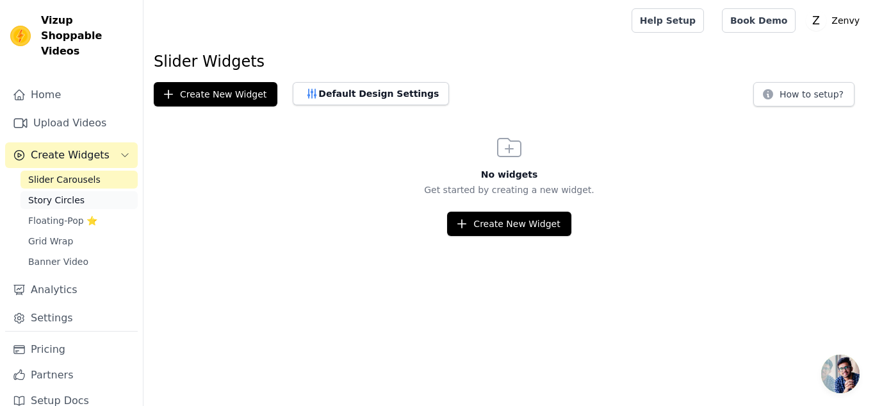
click at [73, 194] on span "Story Circles" at bounding box center [56, 200] width 56 height 13
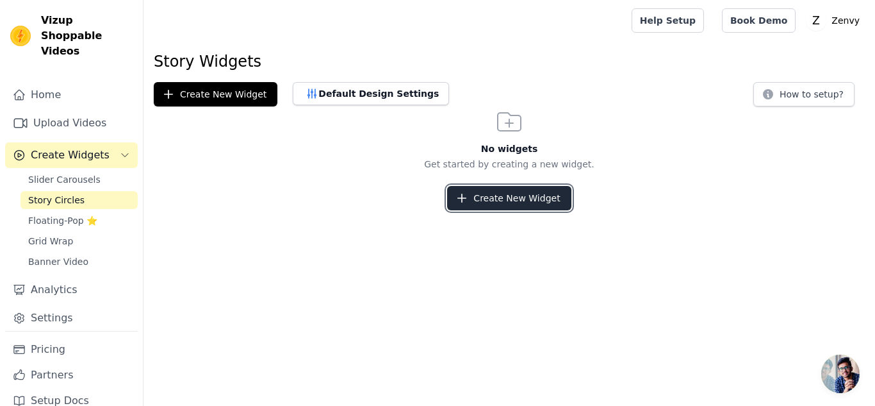
click at [487, 209] on button "Create New Widget" at bounding box center [509, 198] width 124 height 24
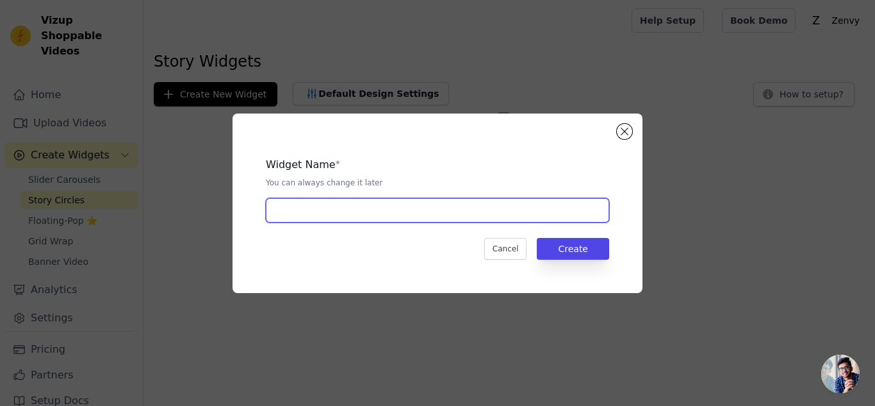
click at [434, 207] on input "text" at bounding box center [437, 210] width 343 height 24
click at [345, 209] on input "text" at bounding box center [437, 210] width 343 height 24
type input "o"
type input "Our products"
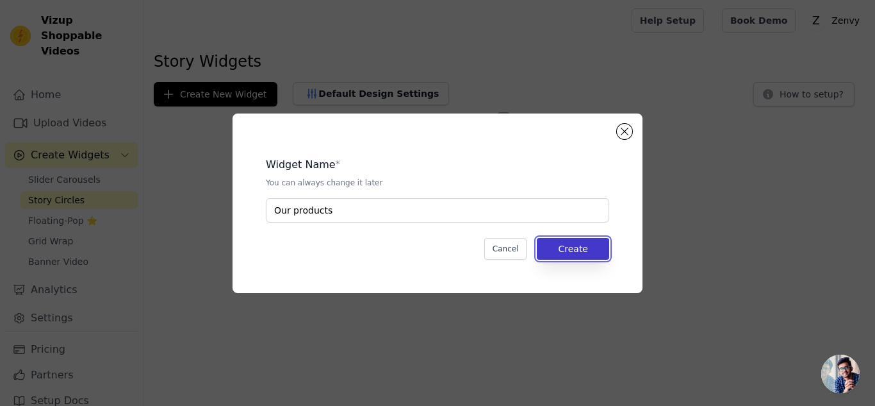
click at [563, 250] on button "Create" at bounding box center [573, 249] width 72 height 22
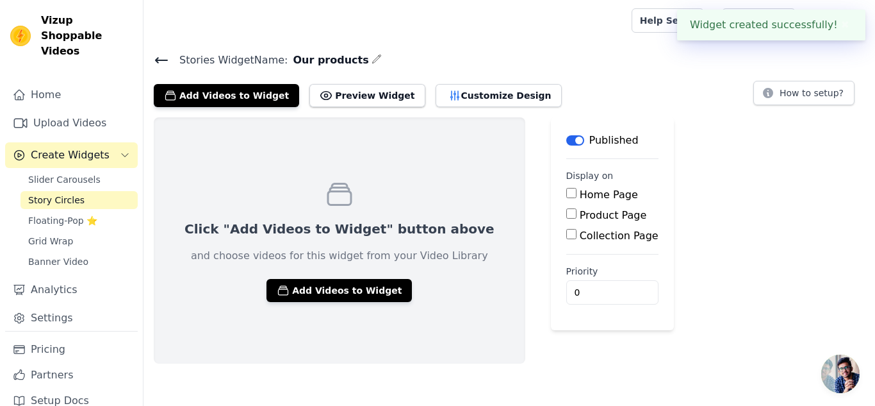
click at [566, 193] on input "Home Page" at bounding box center [571, 193] width 10 height 10
checkbox input "true"
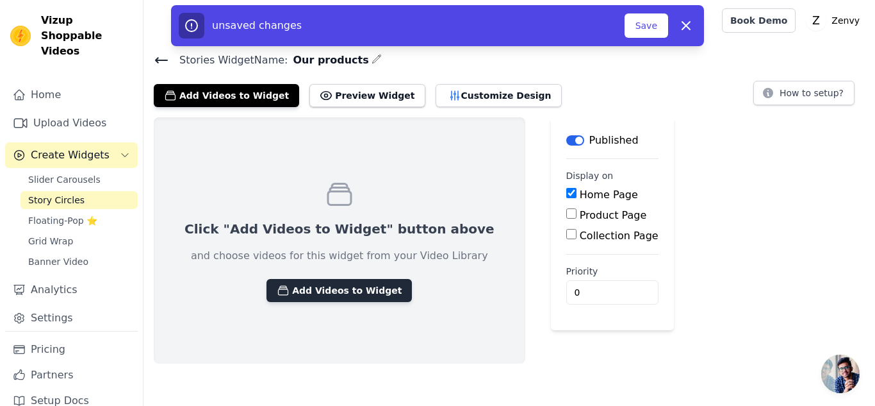
click at [351, 295] on button "Add Videos to Widget" at bounding box center [339, 290] width 145 height 23
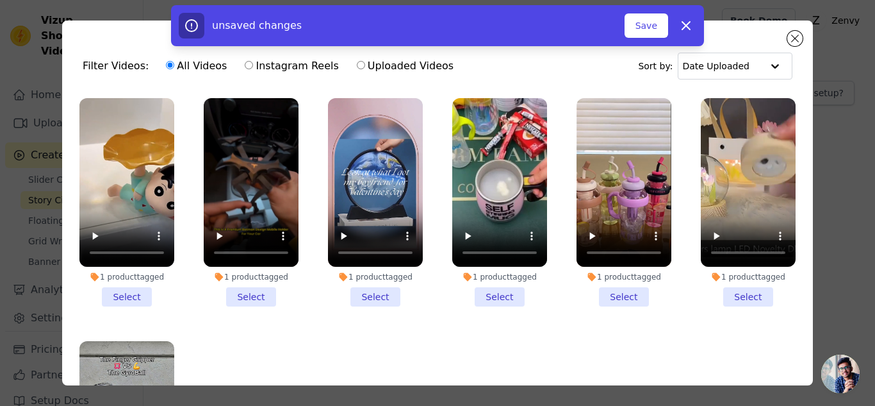
click at [129, 297] on li "1 product tagged Select" at bounding box center [126, 202] width 95 height 208
click at [0, 0] on input "1 product tagged Select" at bounding box center [0, 0] width 0 height 0
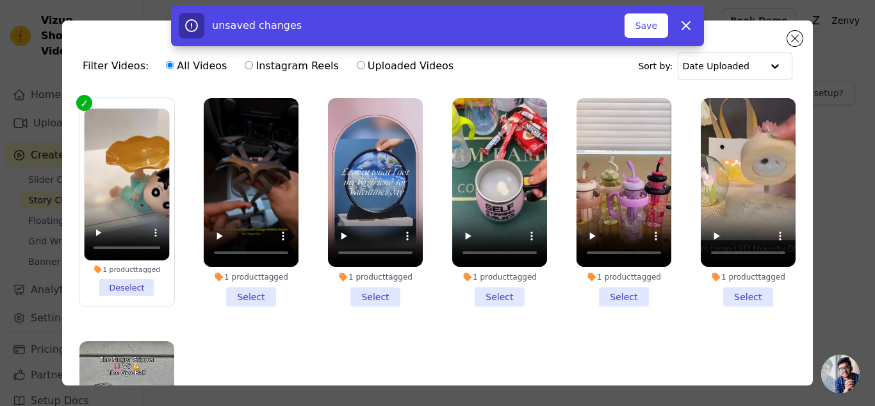
click at [235, 297] on li "1 product tagged Select" at bounding box center [251, 202] width 95 height 208
click at [0, 0] on input "1 product tagged Select" at bounding box center [0, 0] width 0 height 0
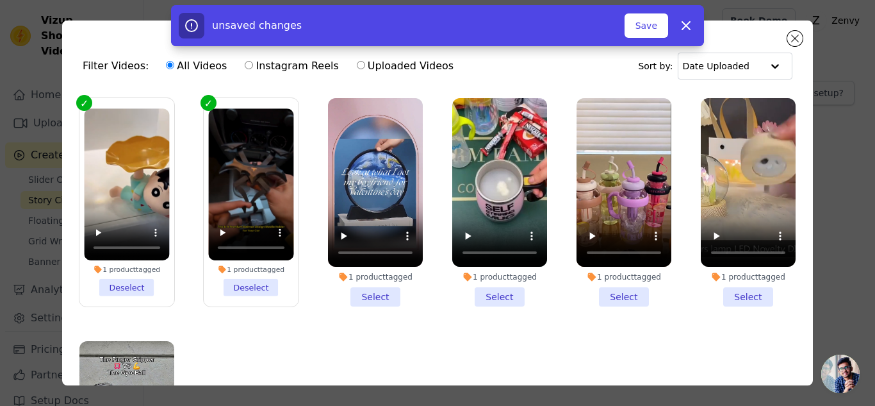
click at [383, 292] on li "1 product tagged Select" at bounding box center [375, 202] width 95 height 208
click at [0, 0] on input "1 product tagged Select" at bounding box center [0, 0] width 0 height 0
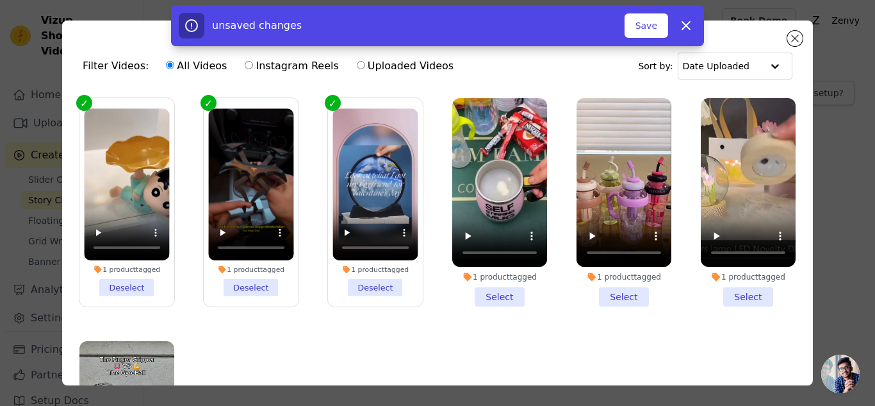
click at [486, 297] on li "1 product tagged Select" at bounding box center [499, 202] width 95 height 208
click at [0, 0] on input "1 product tagged Select" at bounding box center [0, 0] width 0 height 0
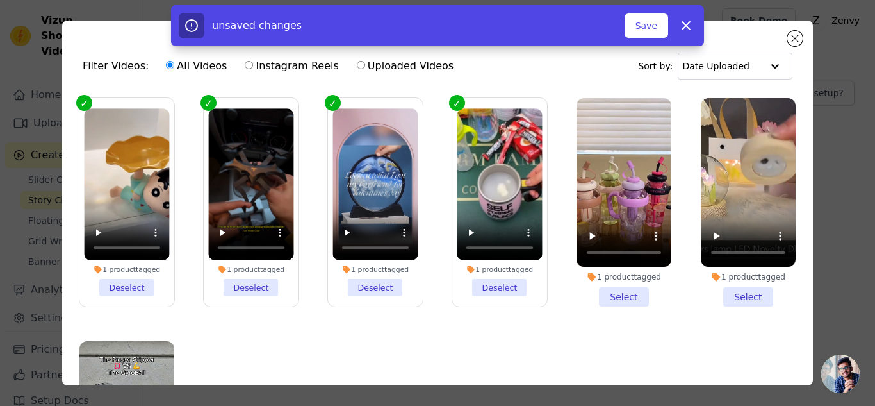
click at [614, 290] on li "1 product tagged Select" at bounding box center [624, 202] width 95 height 208
click at [0, 0] on input "1 product tagged Select" at bounding box center [0, 0] width 0 height 0
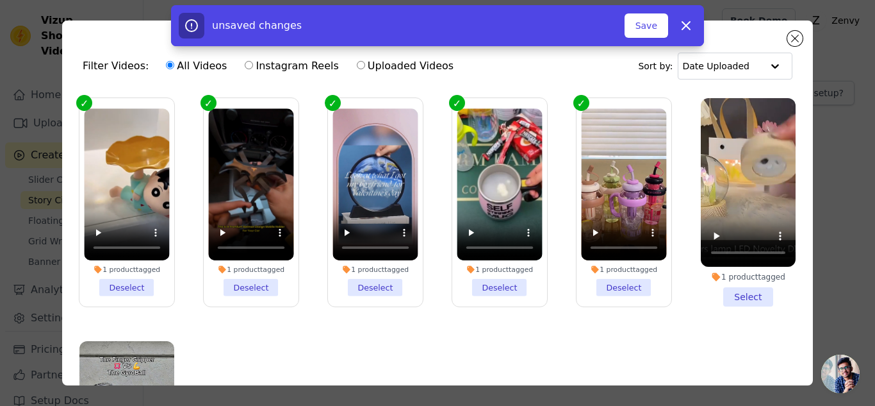
click at [729, 293] on li "1 product tagged Select" at bounding box center [748, 202] width 95 height 208
click at [0, 0] on input "1 product tagged Select" at bounding box center [0, 0] width 0 height 0
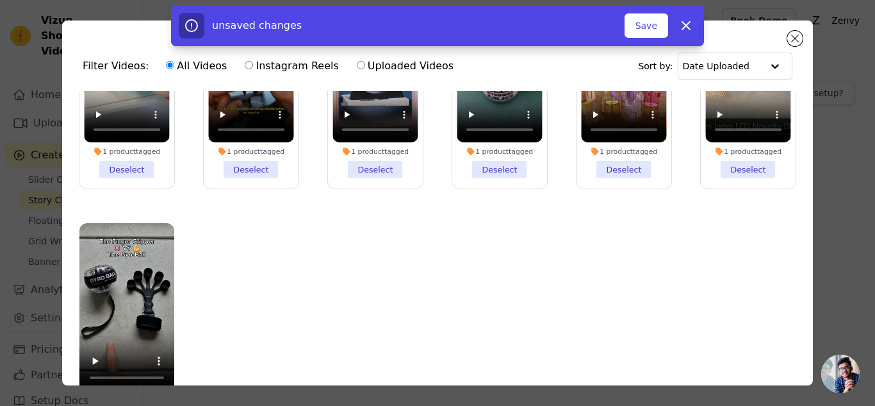
scroll to position [111, 0]
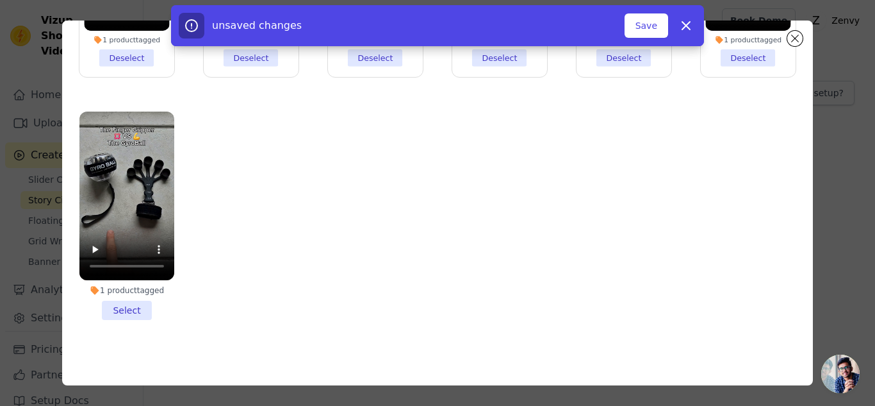
click at [122, 300] on li "1 product tagged Select" at bounding box center [126, 215] width 95 height 208
click at [0, 0] on input "1 product tagged Select" at bounding box center [0, 0] width 0 height 0
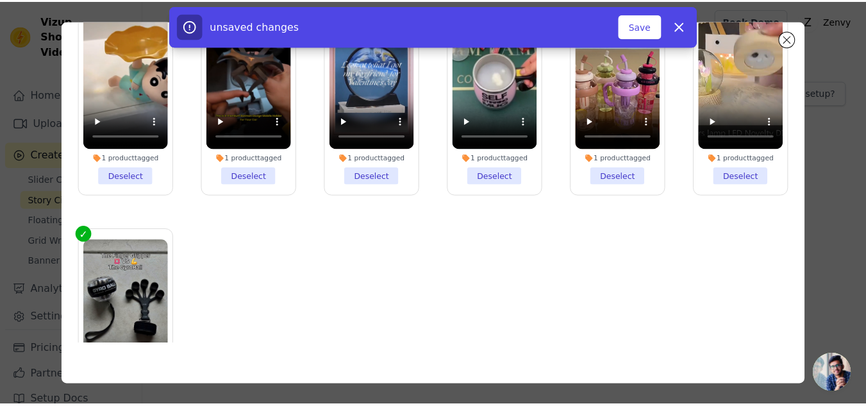
scroll to position [1, 0]
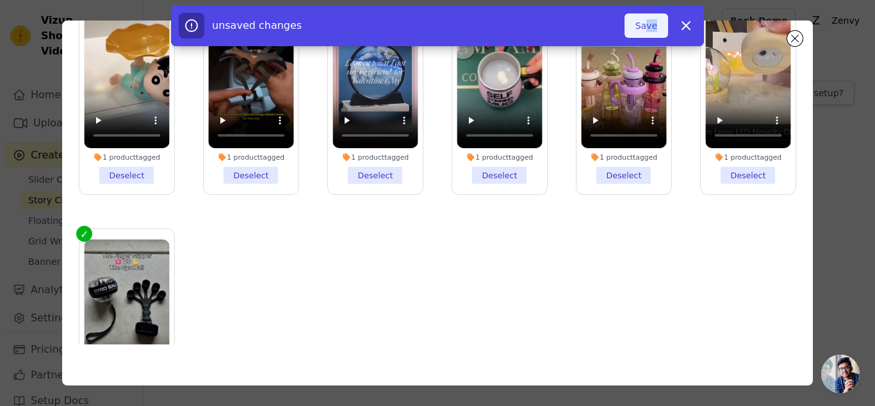
drag, startPoint x: 656, startPoint y: 12, endPoint x: 643, endPoint y: 29, distance: 21.7
click at [643, 29] on div "unsaved changes Save Dismiss" at bounding box center [437, 25] width 533 height 41
click at [643, 29] on button "Save" at bounding box center [647, 25] width 44 height 24
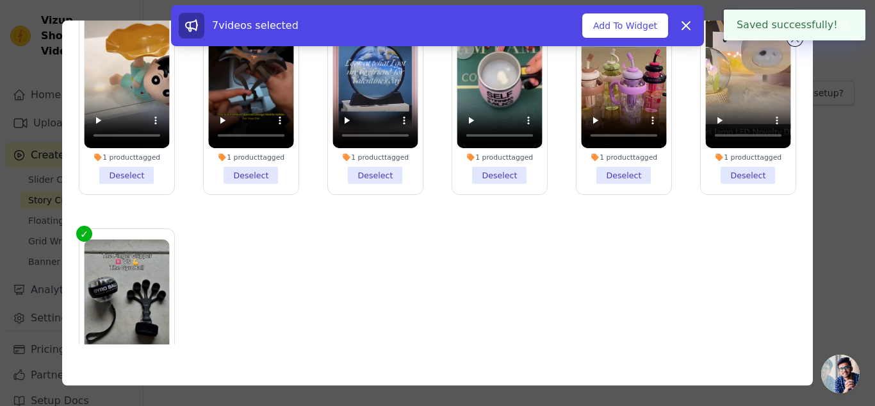
click at [632, 30] on button "Add To Widget" at bounding box center [625, 25] width 86 height 24
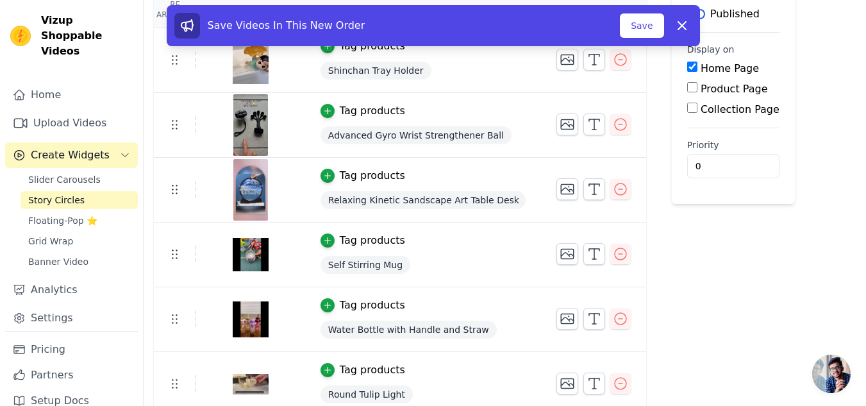
scroll to position [129, 0]
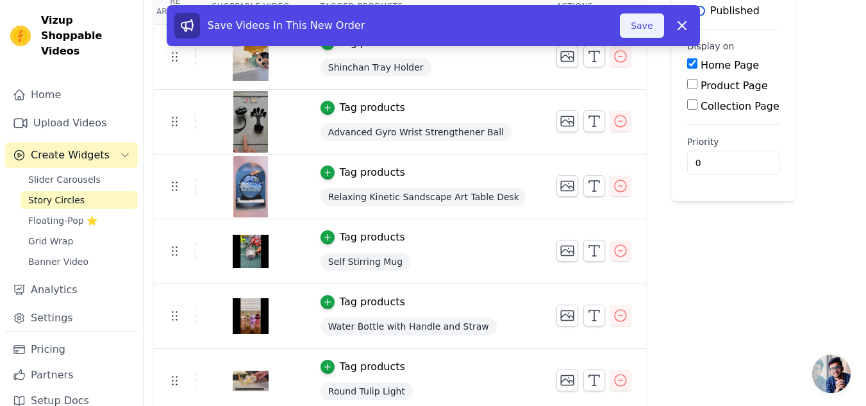
click at [646, 27] on button "Save" at bounding box center [642, 25] width 44 height 24
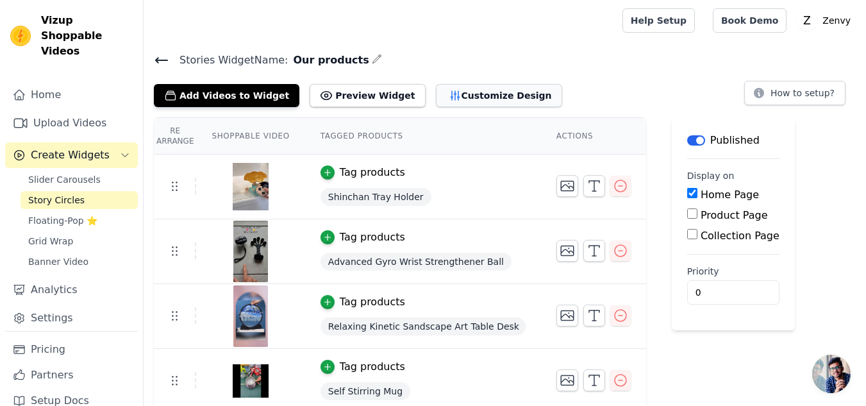
click at [472, 103] on button "Customize Design" at bounding box center [499, 95] width 126 height 23
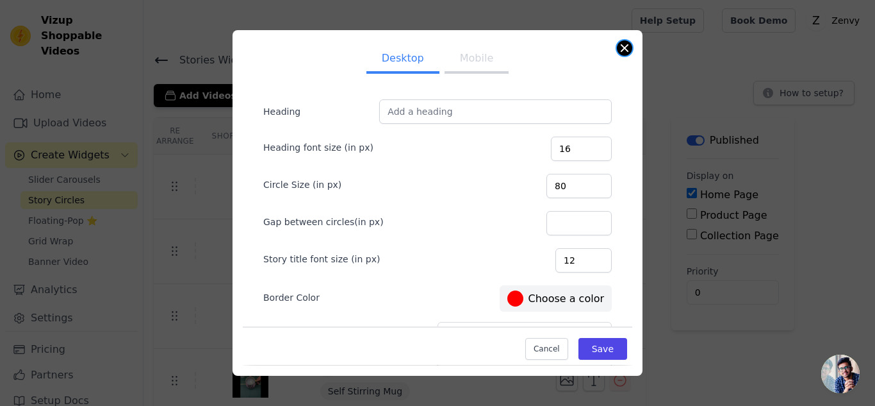
click at [627, 47] on button "Close modal" at bounding box center [624, 47] width 15 height 15
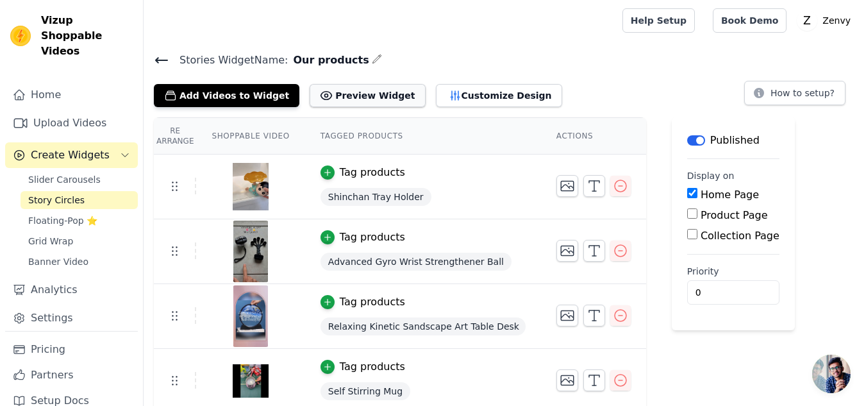
click at [325, 89] on button "Preview Widget" at bounding box center [366, 95] width 115 height 23
click at [475, 99] on button "Customize Design" at bounding box center [499, 95] width 126 height 23
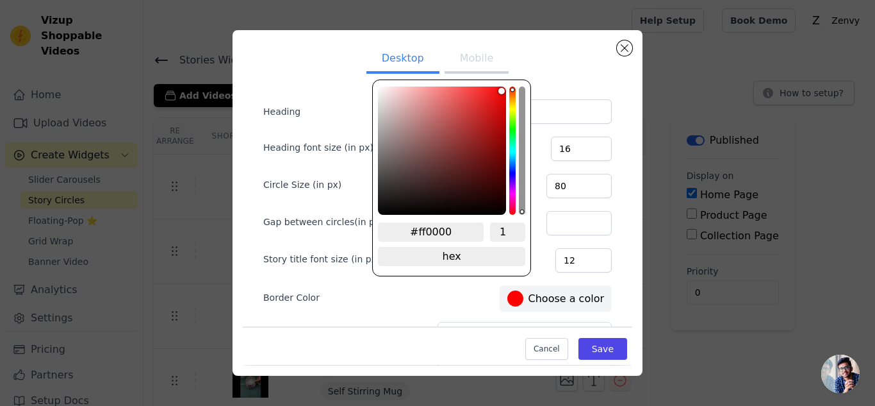
click at [511, 295] on div at bounding box center [515, 298] width 16 height 16
type input "#141212"
click at [387, 205] on div "color picker" at bounding box center [442, 151] width 128 height 128
click at [593, 345] on button "Save" at bounding box center [603, 349] width 49 height 22
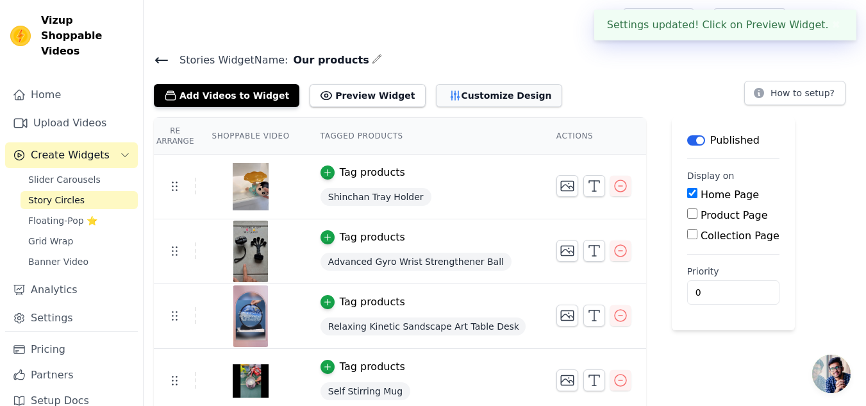
drag, startPoint x: 459, startPoint y: 84, endPoint x: 456, endPoint y: 90, distance: 7.2
click at [456, 90] on button "Customize Design" at bounding box center [499, 95] width 126 height 23
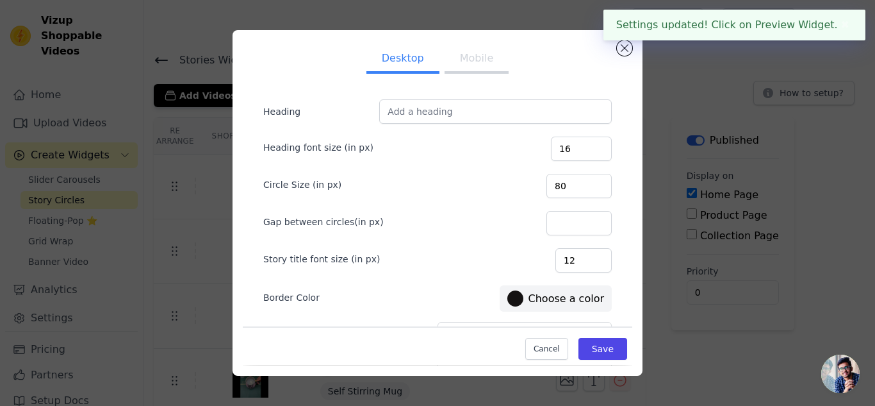
click at [456, 90] on form "Heading Heading font size (in px) 16 Circle Size (in px) 80 Gap between circles…" at bounding box center [437, 259] width 369 height 340
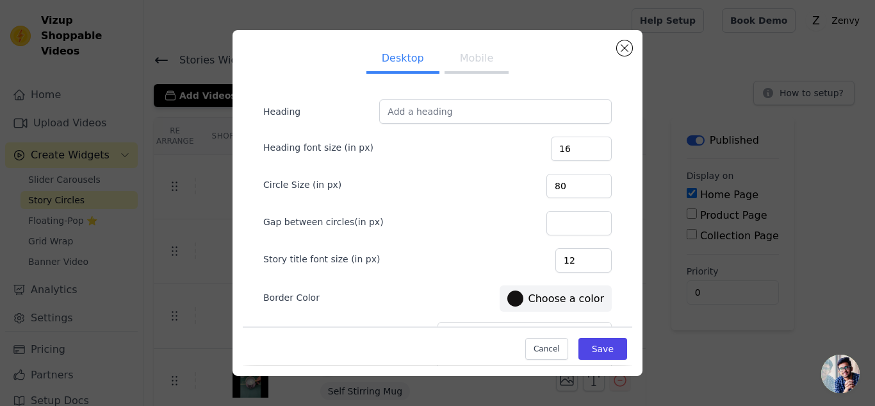
click at [465, 51] on button "Mobile" at bounding box center [477, 59] width 64 height 28
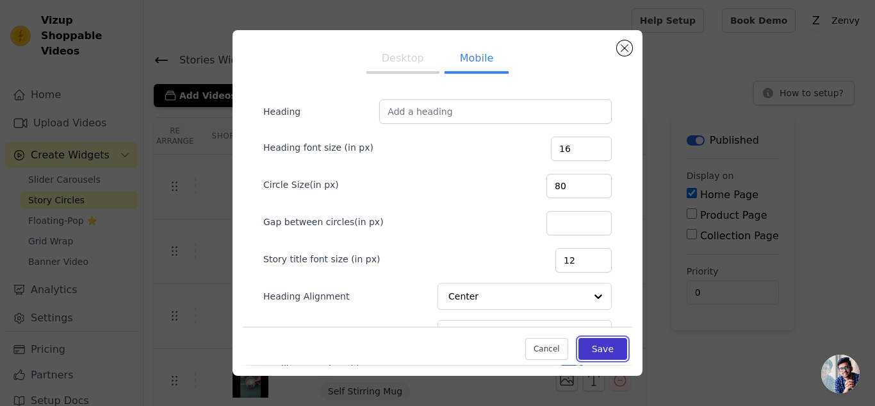
click at [606, 347] on button "Save" at bounding box center [603, 349] width 49 height 22
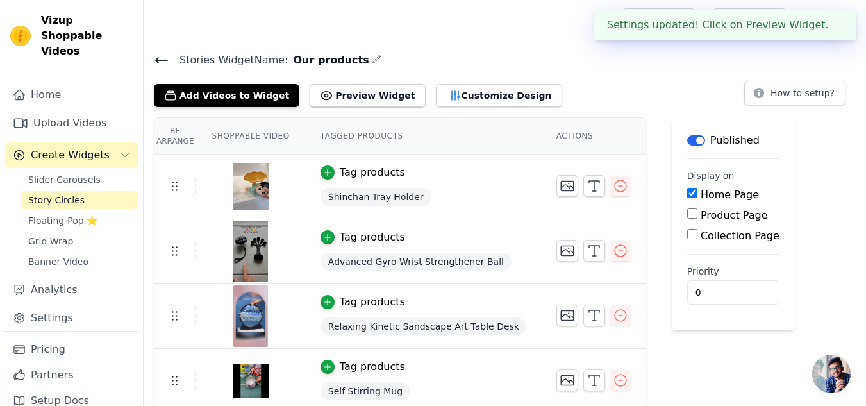
click at [663, 65] on h4 "Stories Widget Name: Our products" at bounding box center [505, 59] width 702 height 17
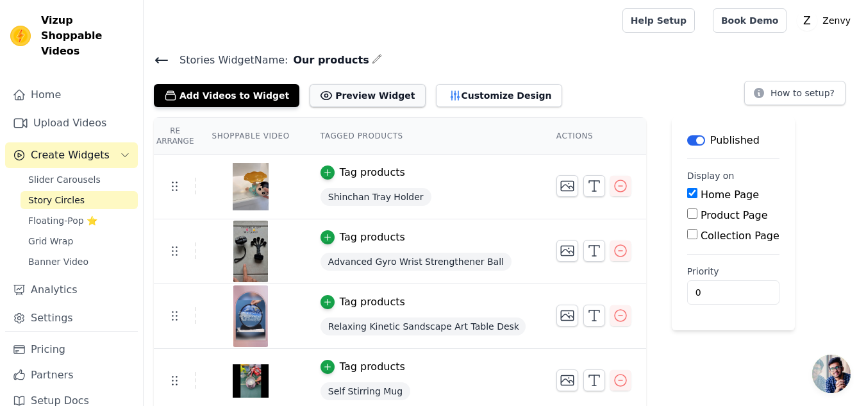
click at [331, 96] on button "Preview Widget" at bounding box center [366, 95] width 115 height 23
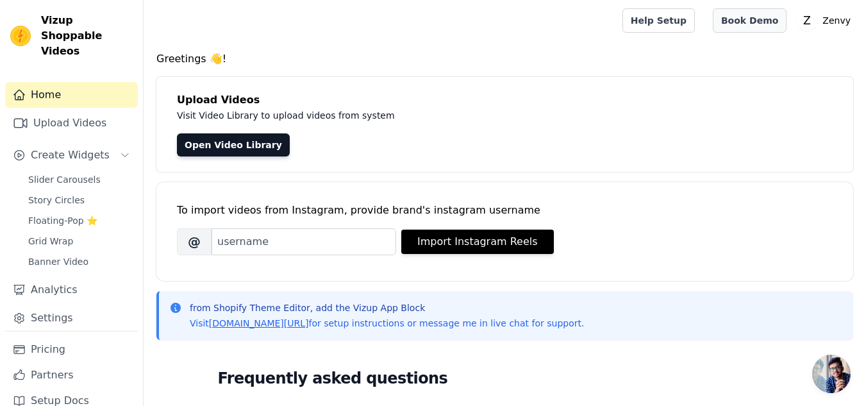
click at [751, 19] on link "Book Demo" at bounding box center [750, 20] width 74 height 24
click at [747, 28] on link "Book Demo" at bounding box center [750, 20] width 74 height 24
click at [57, 338] on link "Pricing" at bounding box center [71, 349] width 133 height 26
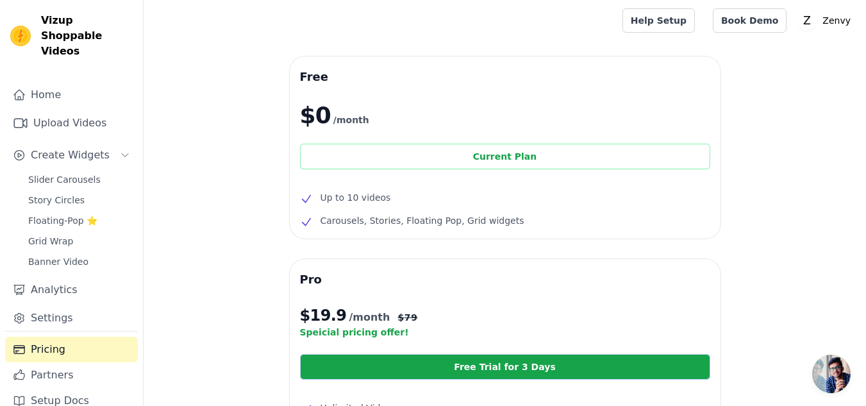
click at [443, 159] on div "Current Plan" at bounding box center [505, 157] width 410 height 26
drag, startPoint x: 423, startPoint y: 152, endPoint x: 449, endPoint y: 167, distance: 30.4
click at [449, 167] on div "Current Plan" at bounding box center [505, 157] width 410 height 26
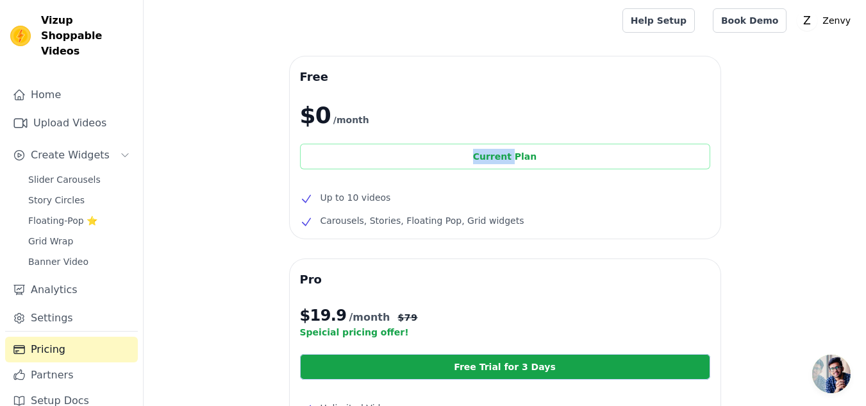
click at [449, 167] on div "Current Plan" at bounding box center [505, 157] width 410 height 26
click at [604, 134] on div "Free $0 /month Current Plan Up to 10 videos Carousels, Stories, Floating Pop, G…" at bounding box center [505, 147] width 431 height 182
click at [481, 158] on div "Current Plan" at bounding box center [505, 157] width 410 height 26
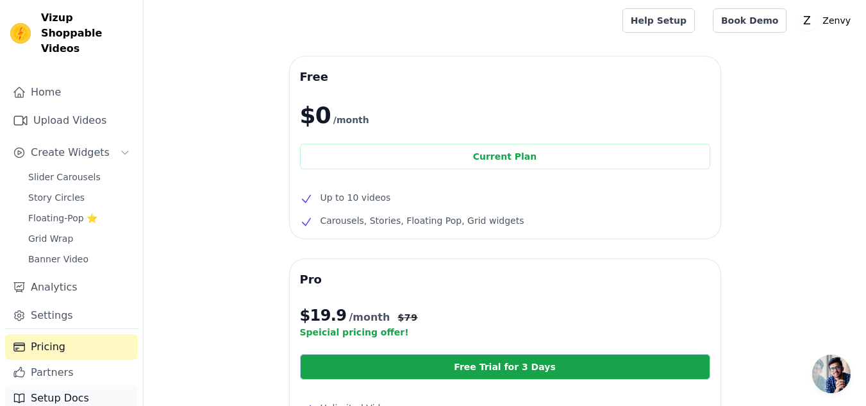
click at [53, 385] on link "Setup Docs" at bounding box center [71, 398] width 133 height 26
click at [75, 79] on link "Home" at bounding box center [71, 92] width 133 height 26
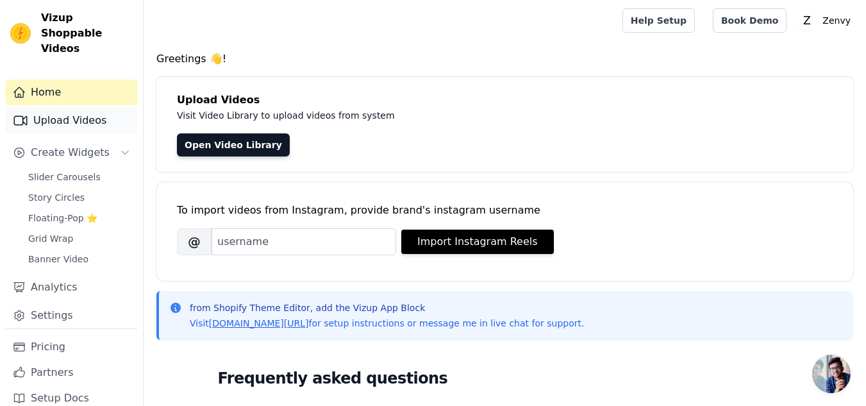
drag, startPoint x: 92, startPoint y: 122, endPoint x: 74, endPoint y: 100, distance: 27.8
click at [74, 100] on div "Home Upload Videos Create Widgets Slider Carousels Story Circles Floating-Pop ⭐…" at bounding box center [71, 203] width 133 height 249
click at [74, 108] on link "Upload Videos" at bounding box center [71, 121] width 133 height 26
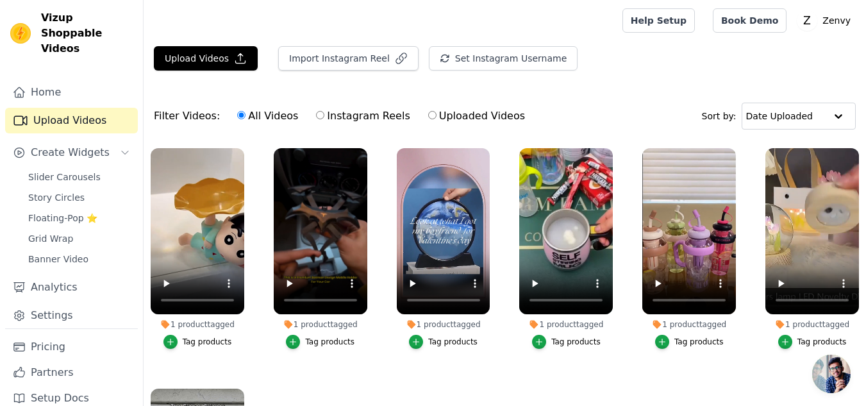
click at [56, 108] on link "Upload Videos" at bounding box center [71, 121] width 133 height 26
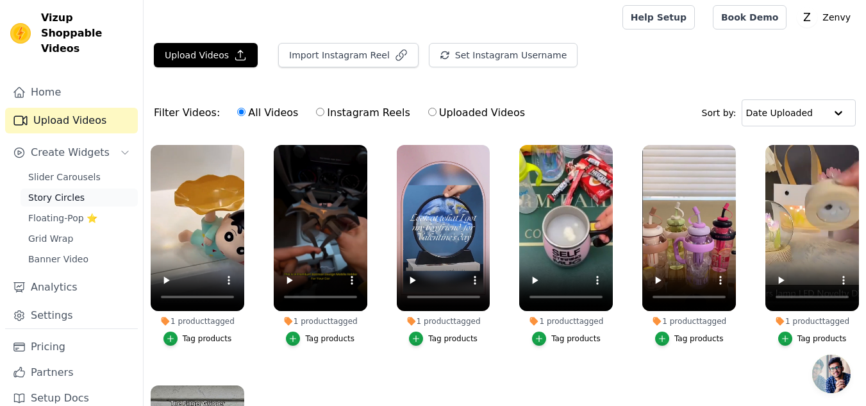
click at [57, 191] on span "Story Circles" at bounding box center [56, 197] width 56 height 13
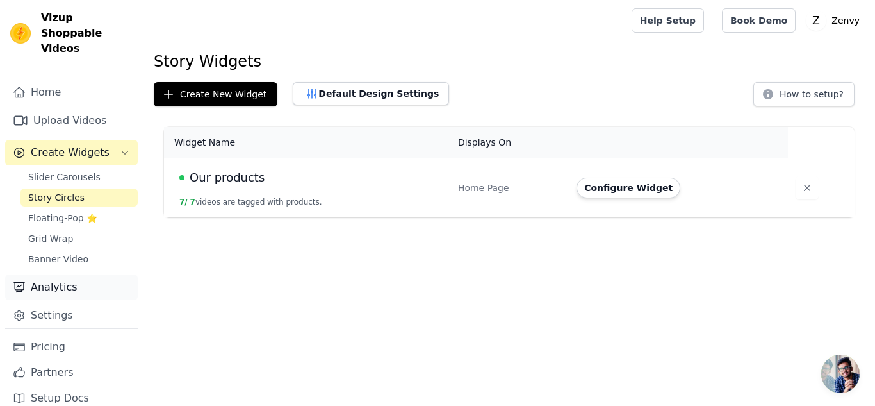
click at [54, 274] on link "Analytics" at bounding box center [71, 287] width 133 height 26
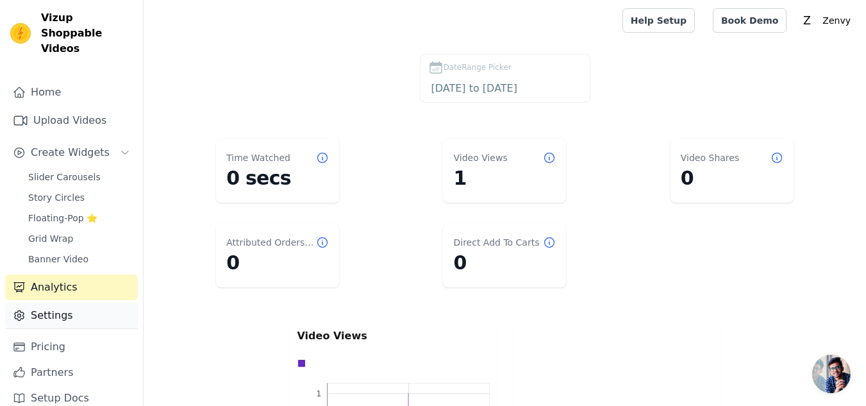
click at [54, 302] on link "Settings" at bounding box center [71, 315] width 133 height 26
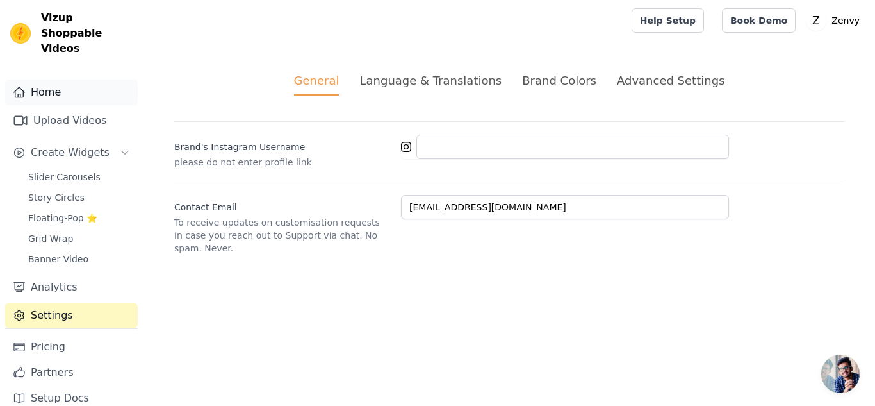
click at [55, 85] on link "Home" at bounding box center [71, 92] width 133 height 26
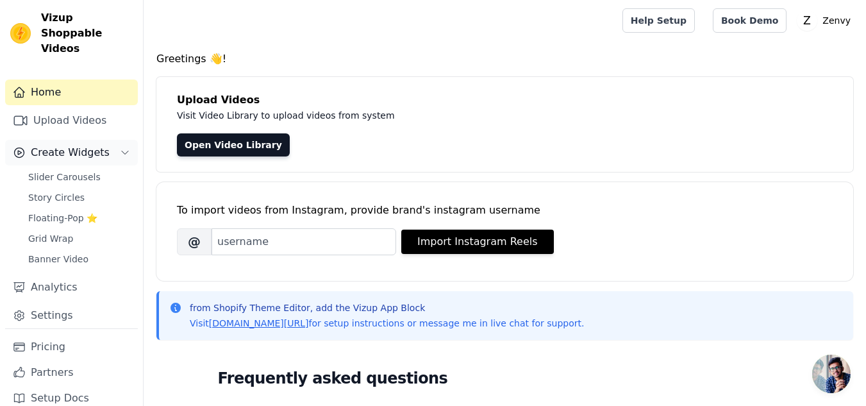
click at [103, 140] on button "Create Widgets" at bounding box center [71, 153] width 133 height 26
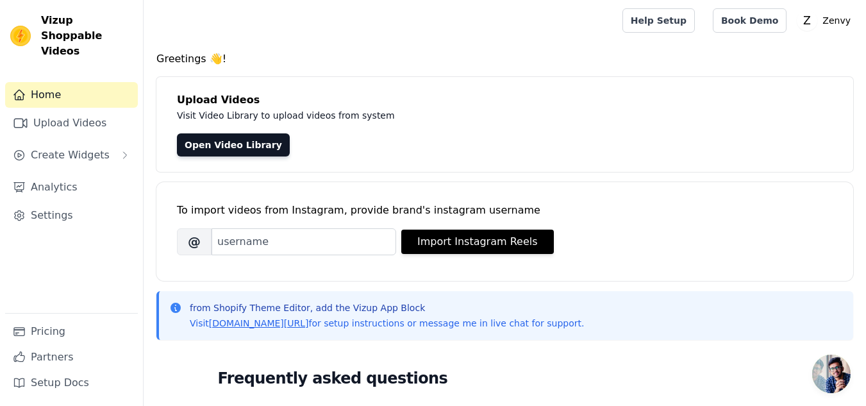
click at [367, 53] on h4 "Greetings 👋!" at bounding box center [504, 58] width 697 height 15
click at [93, 147] on span "Create Widgets" at bounding box center [70, 154] width 79 height 15
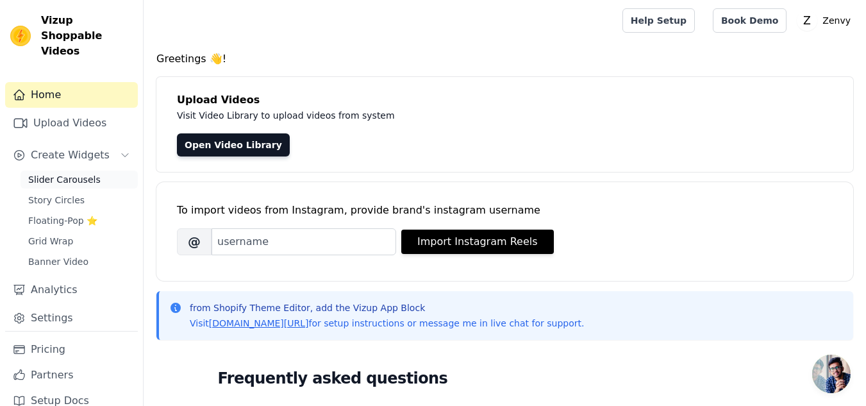
click at [79, 173] on span "Slider Carousels" at bounding box center [64, 179] width 72 height 13
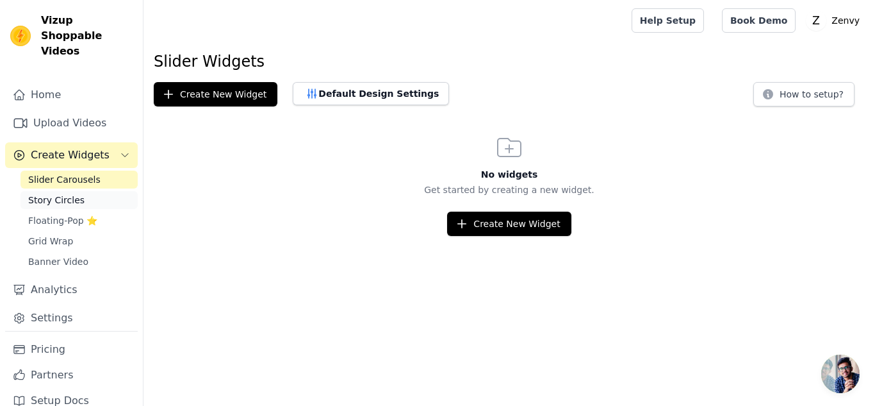
click at [67, 194] on span "Story Circles" at bounding box center [56, 200] width 56 height 13
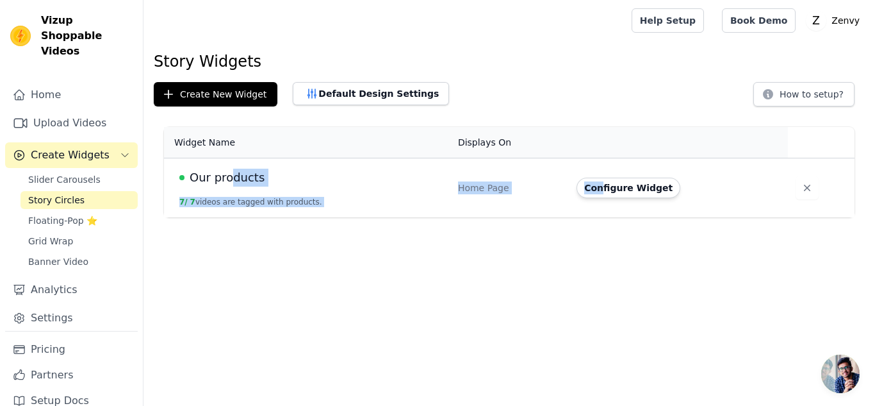
drag, startPoint x: 231, startPoint y: 173, endPoint x: 594, endPoint y: 240, distance: 368.9
click at [594, 217] on html "Vizup Shoppable Videos Home Upload Videos Create Widgets Slider Carousels Story…" at bounding box center [437, 108] width 875 height 217
drag, startPoint x: 594, startPoint y: 240, endPoint x: 613, endPoint y: 194, distance: 50.6
click at [613, 194] on html "Vizup Shoppable Videos Home Upload Videos Create Widgets Slider Carousels Story…" at bounding box center [437, 108] width 875 height 217
click at [613, 194] on button "Configure Widget" at bounding box center [629, 187] width 104 height 21
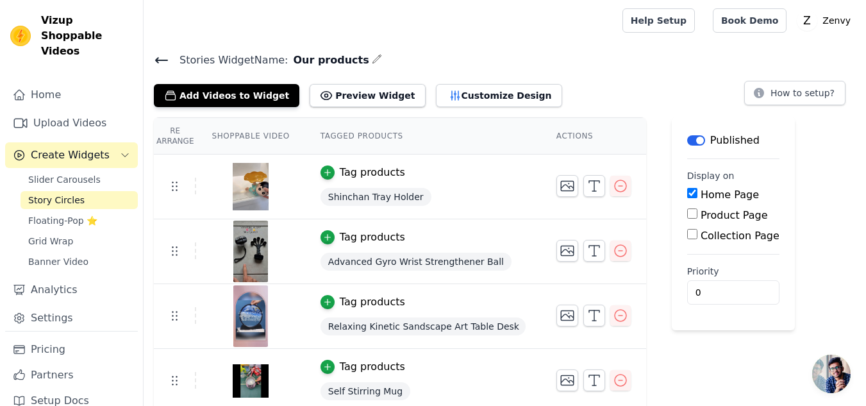
click at [687, 216] on input "Product Page" at bounding box center [692, 213] width 10 height 10
checkbox input "true"
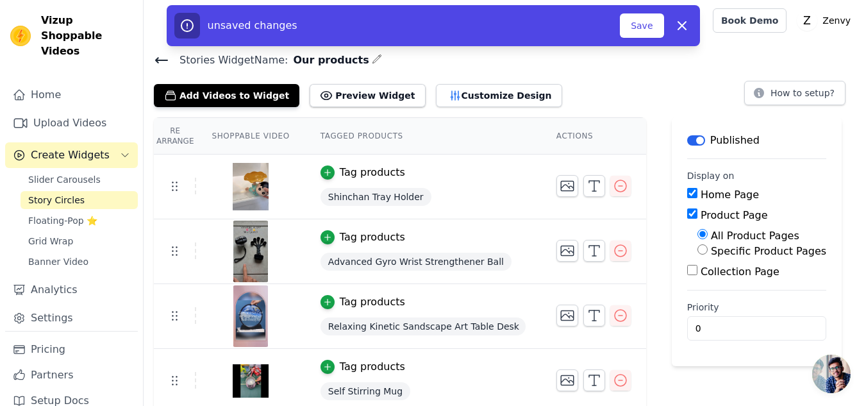
click at [687, 267] on input "Collection Page" at bounding box center [692, 270] width 10 height 10
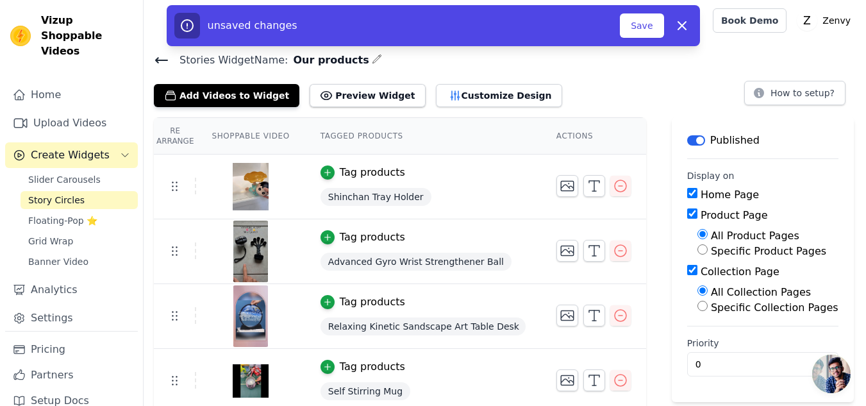
click at [687, 272] on input "Collection Page" at bounding box center [692, 270] width 10 height 10
checkbox input "false"
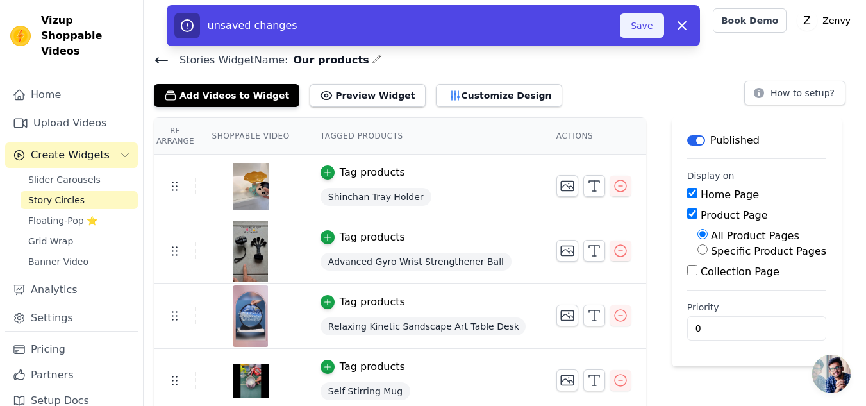
click at [643, 27] on button "Save" at bounding box center [642, 25] width 44 height 24
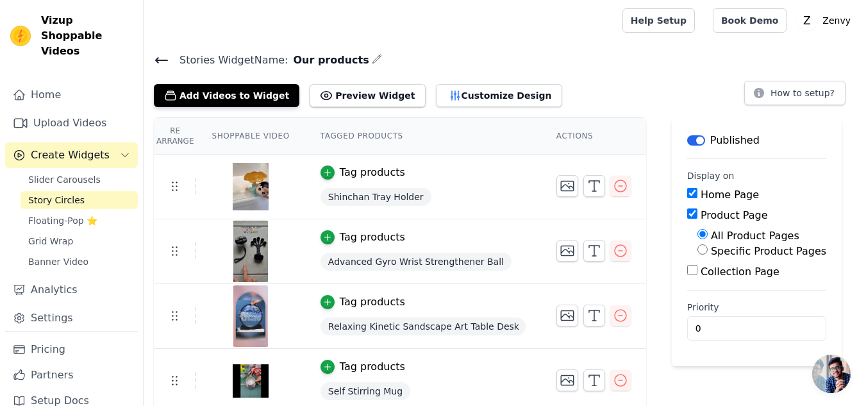
click at [162, 61] on icon at bounding box center [161, 60] width 15 height 15
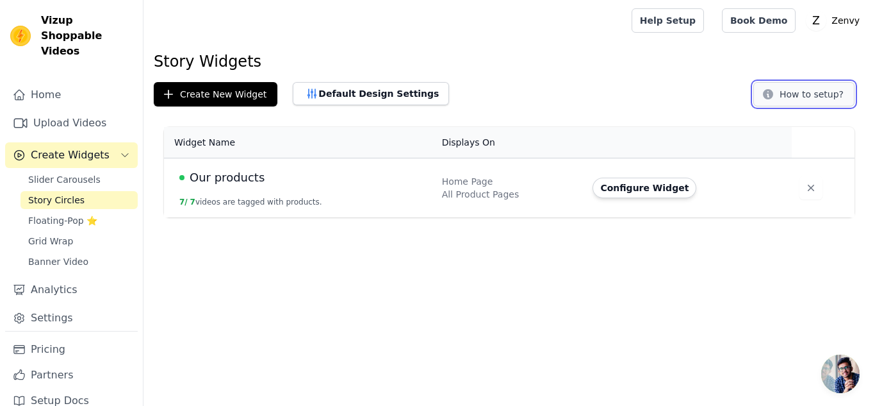
click at [811, 88] on button "How to setup?" at bounding box center [804, 94] width 101 height 24
